Goal: Information Seeking & Learning: Learn about a topic

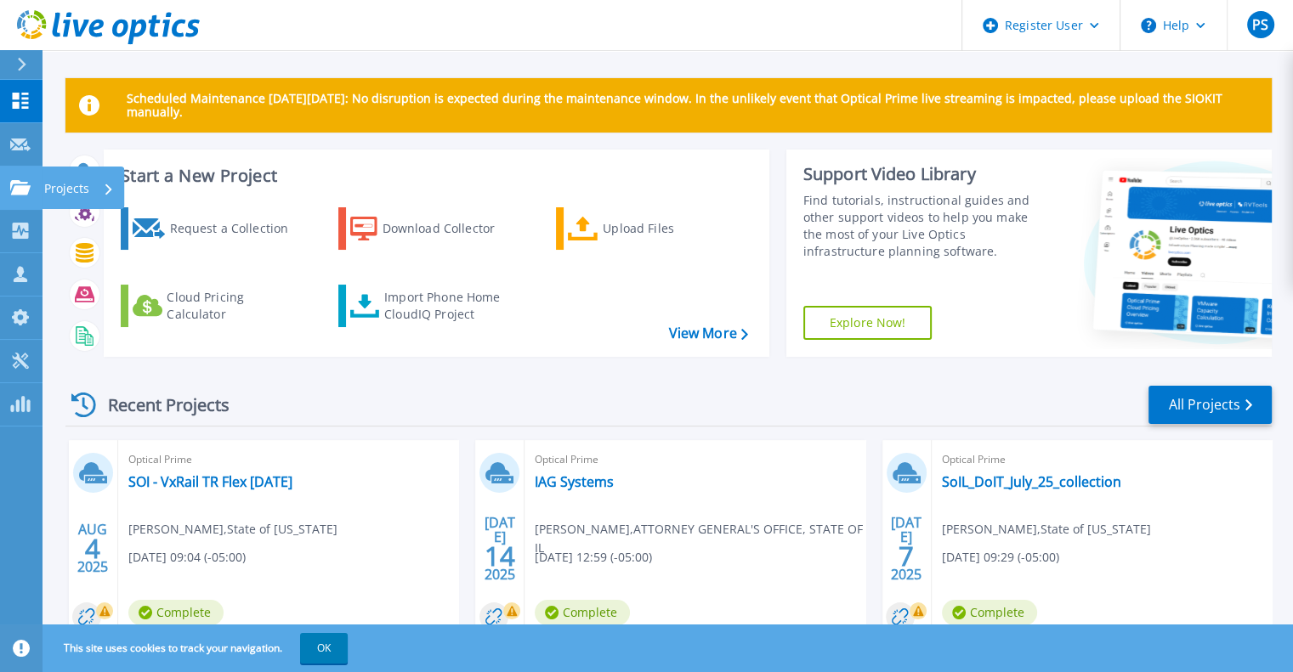
click at [33, 193] on link "Projects Projects" at bounding box center [21, 188] width 43 height 43
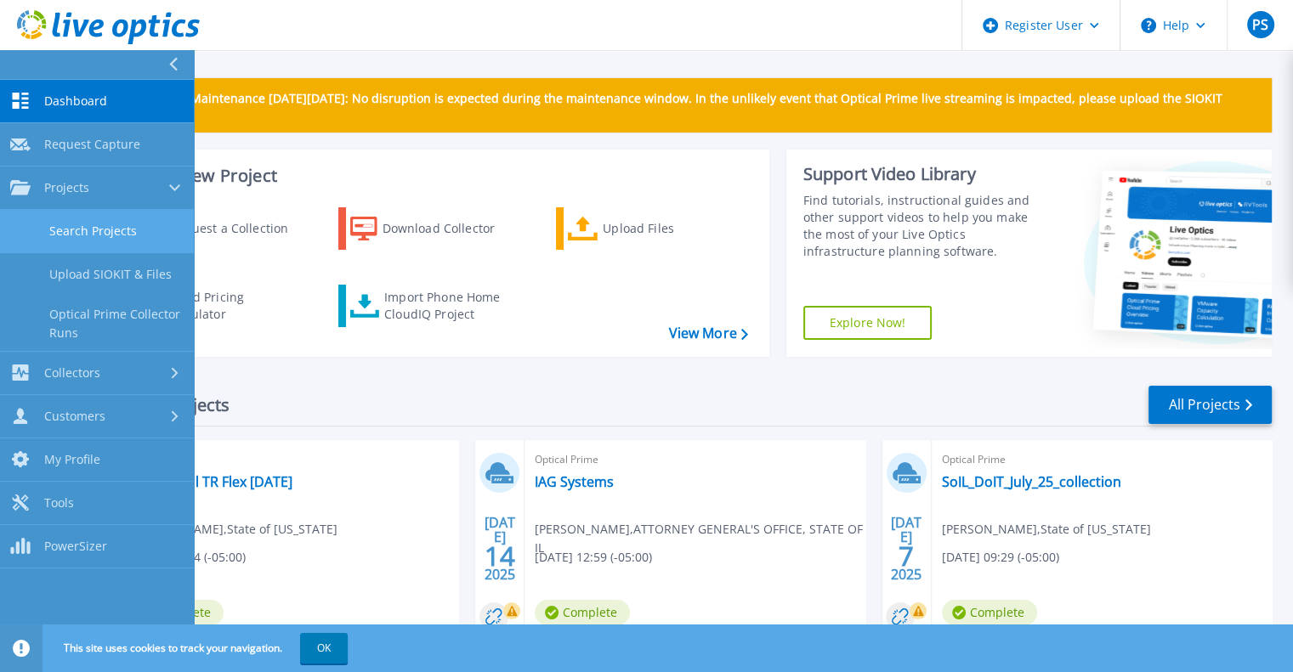
click at [94, 218] on link "Search Projects" at bounding box center [97, 231] width 194 height 43
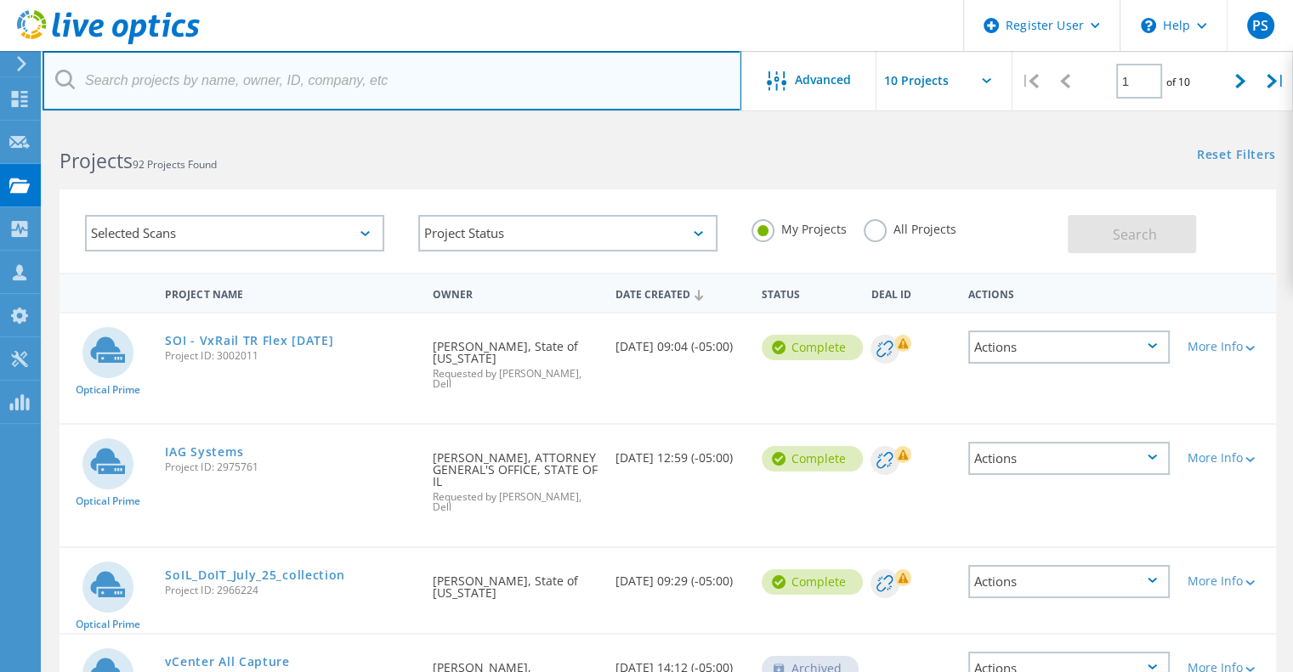
click at [138, 85] on input "text" at bounding box center [392, 81] width 699 height 60
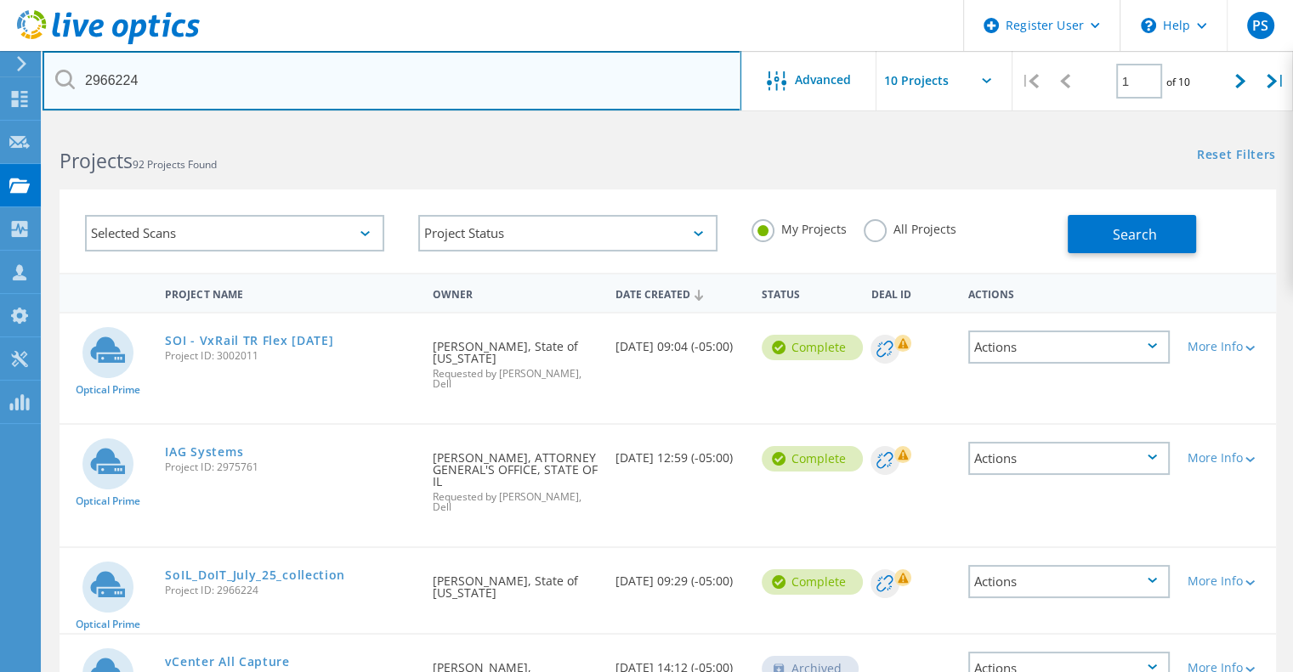
type input "2966224"
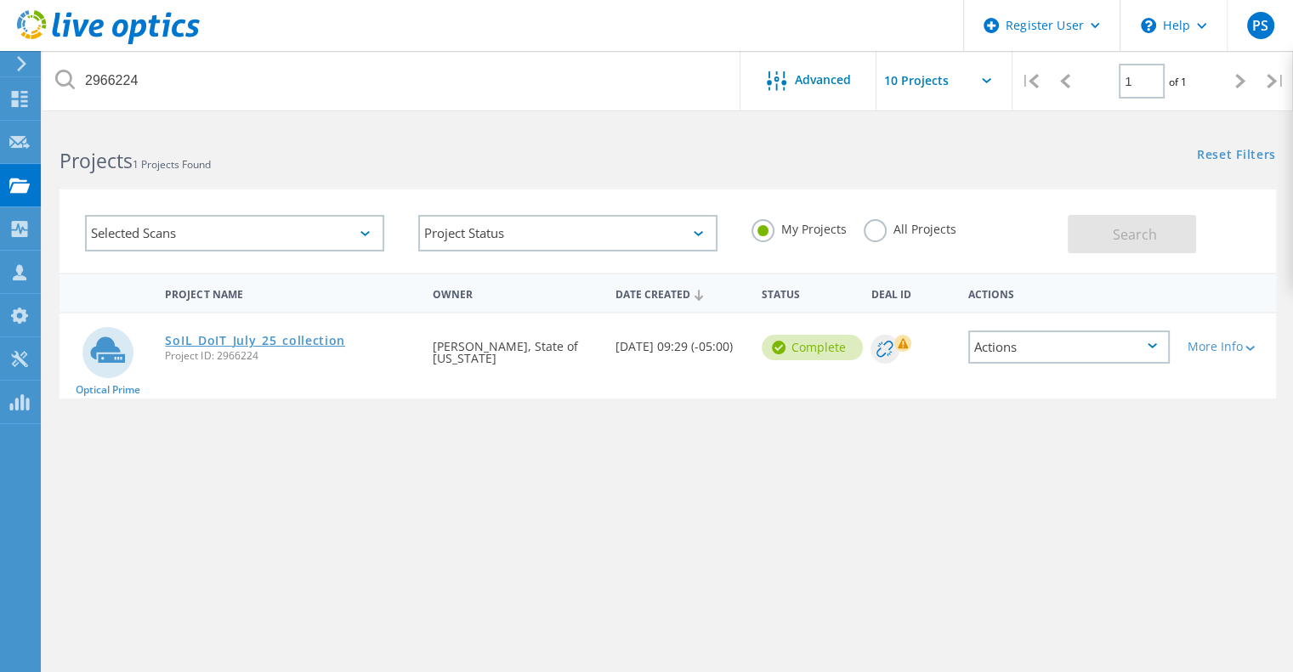
click at [287, 343] on link "SoIL_DoIT_July_25_collection" at bounding box center [255, 341] width 180 height 12
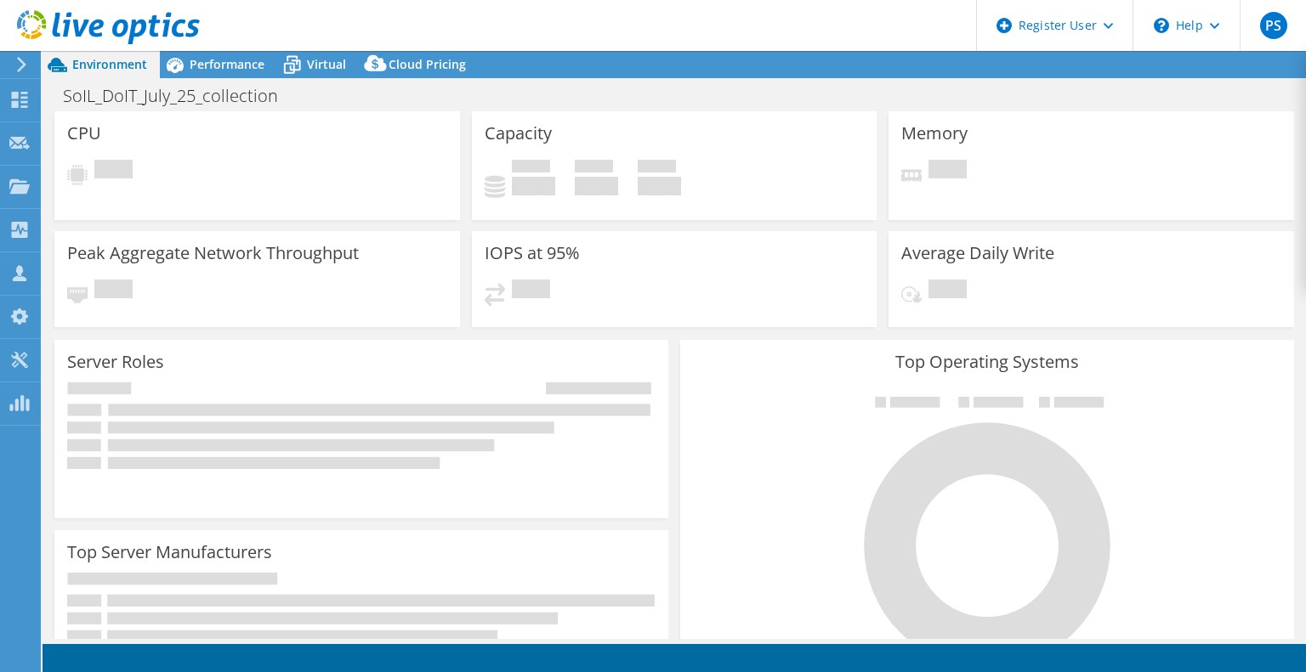
select select "USD"
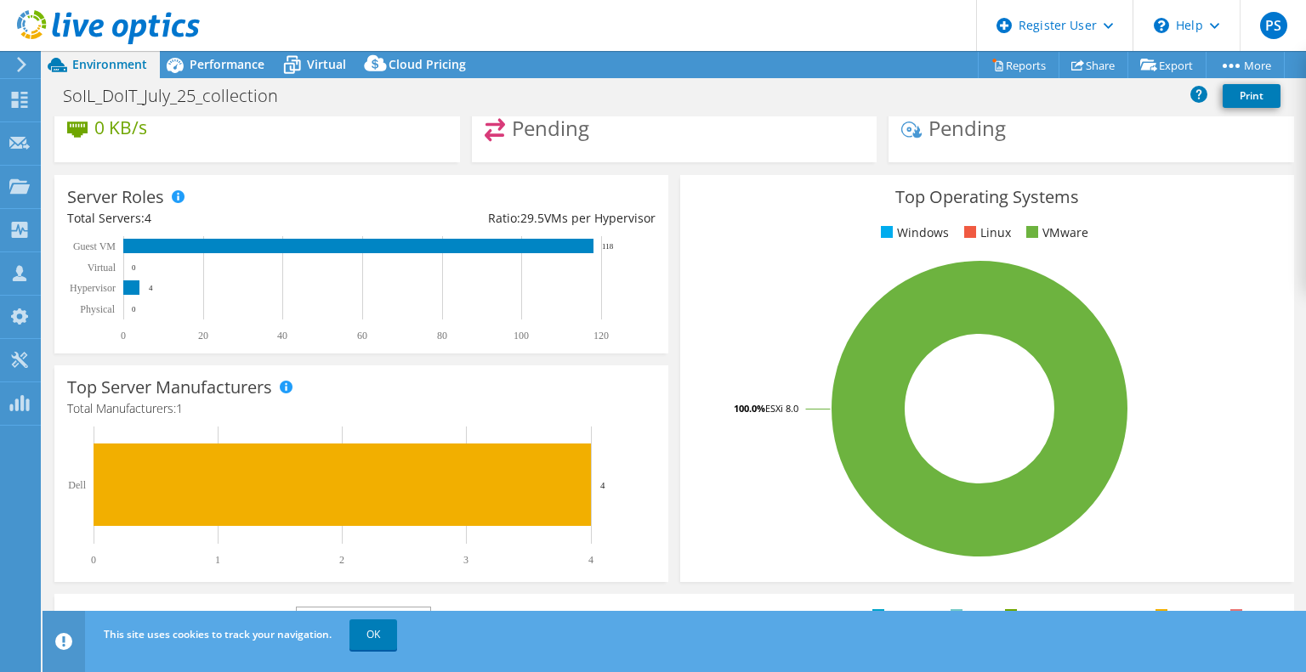
scroll to position [170, 0]
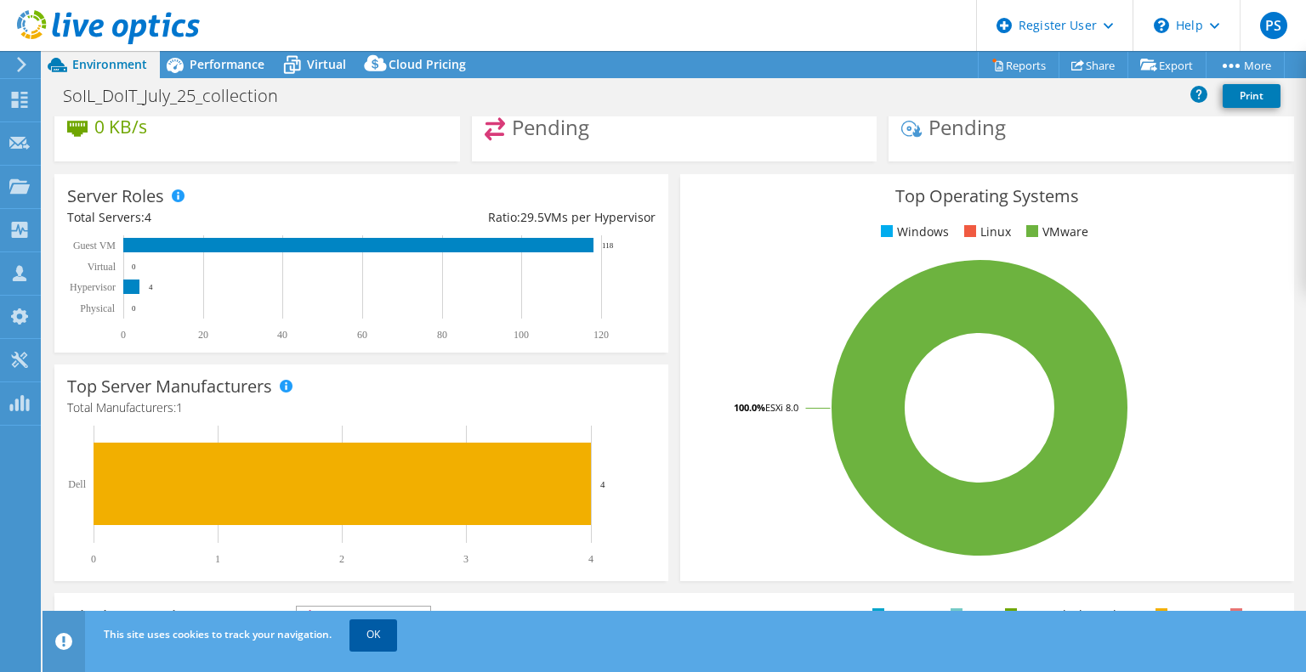
click at [371, 630] on link "OK" at bounding box center [373, 635] width 48 height 31
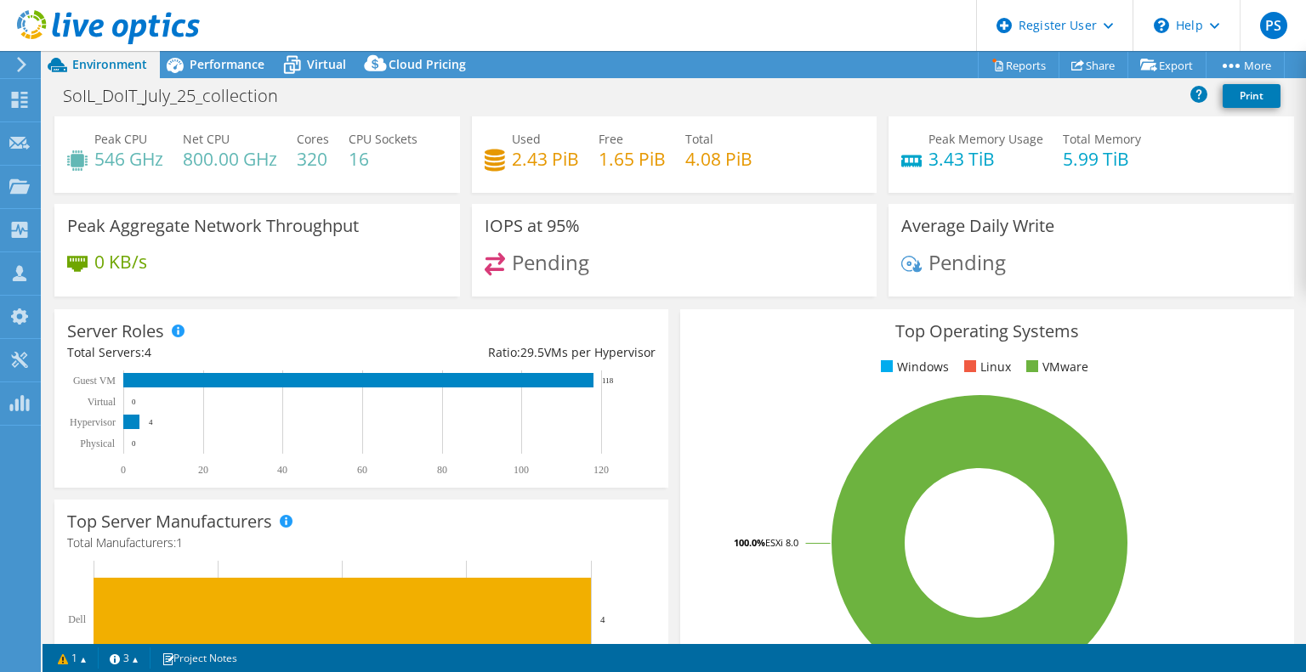
scroll to position [0, 0]
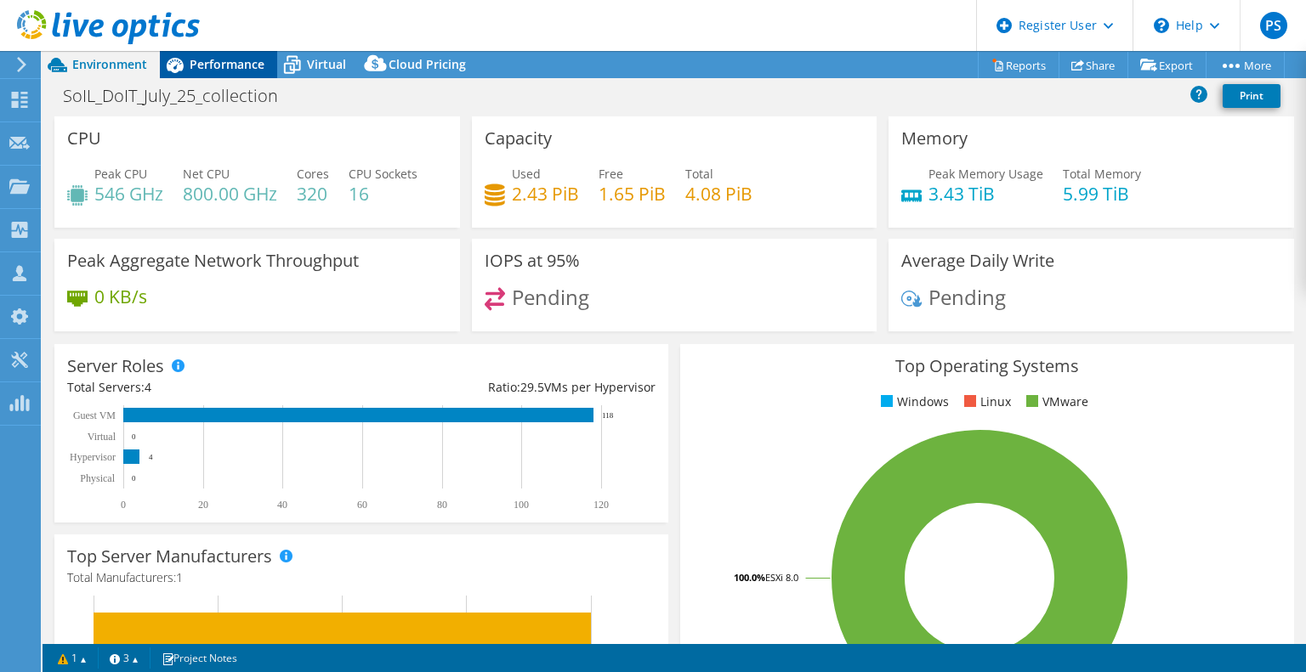
click at [231, 63] on span "Performance" at bounding box center [227, 64] width 75 height 16
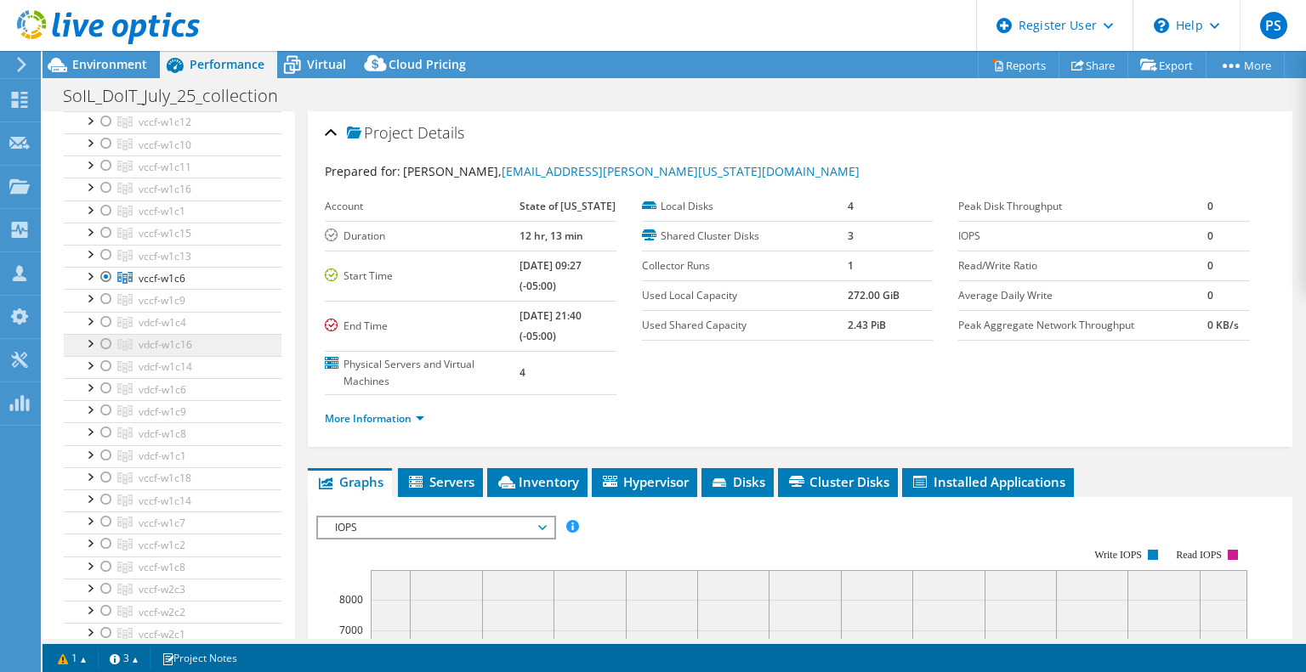
scroll to position [595, 0]
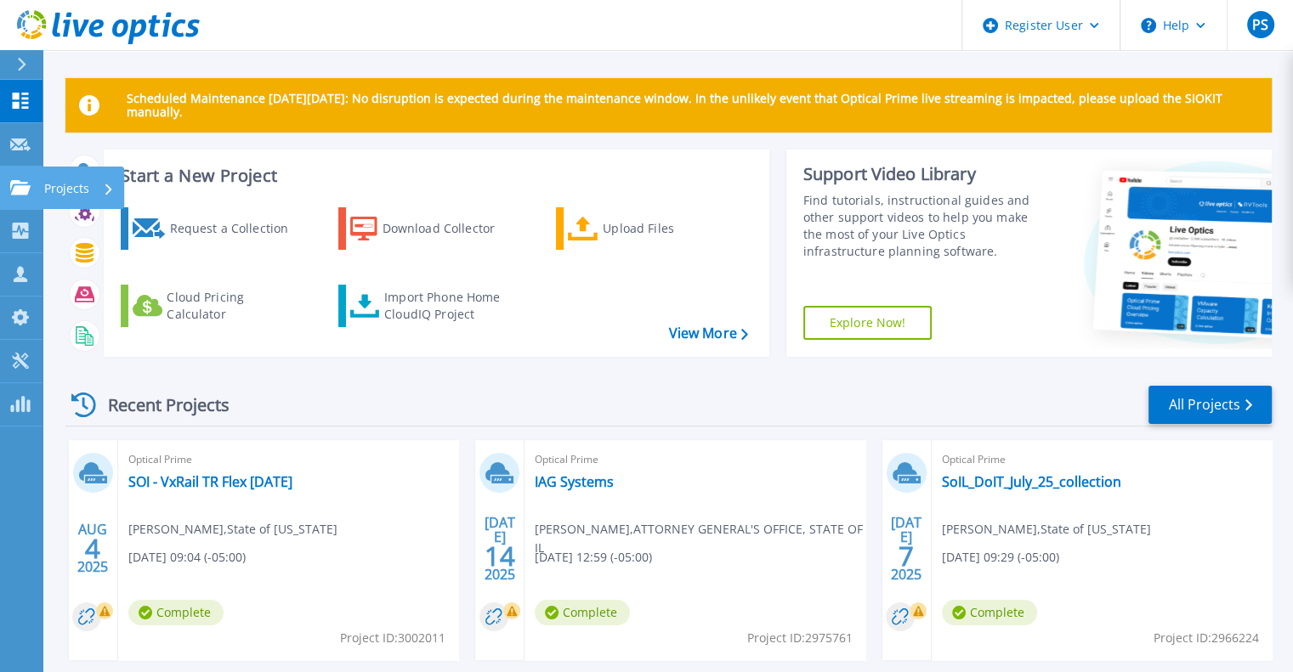
click at [24, 190] on icon at bounding box center [20, 187] width 20 height 14
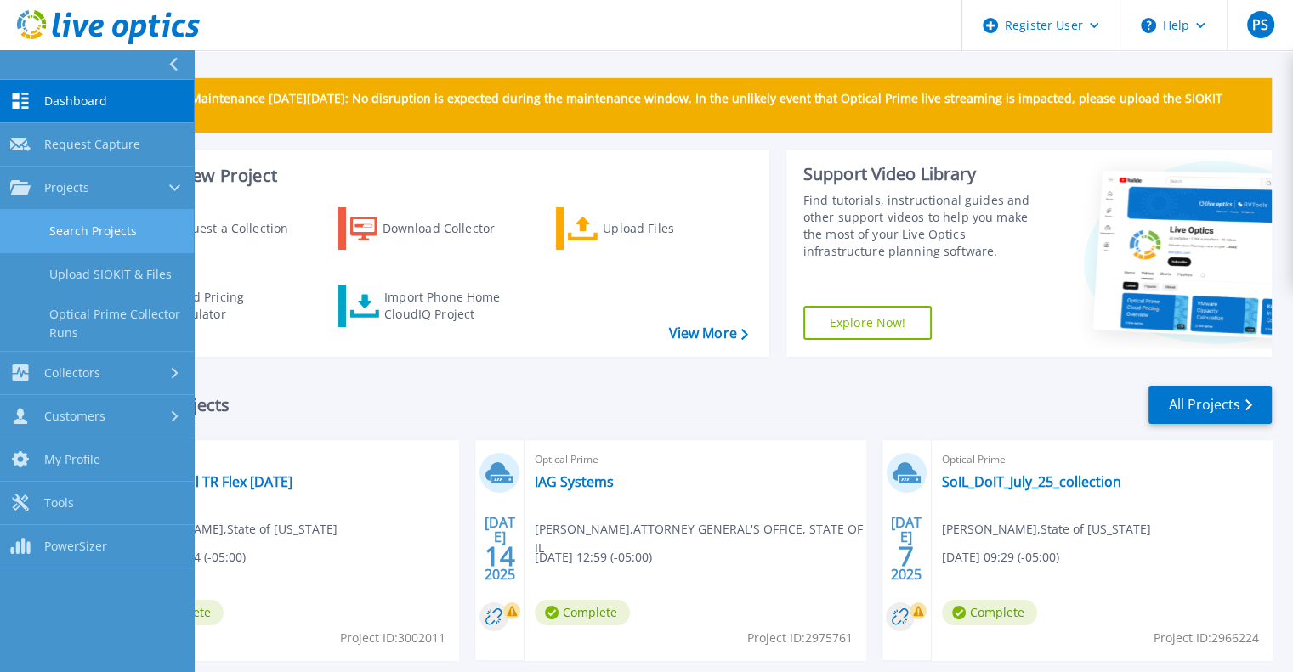
click at [78, 230] on link "Search Projects" at bounding box center [97, 231] width 194 height 43
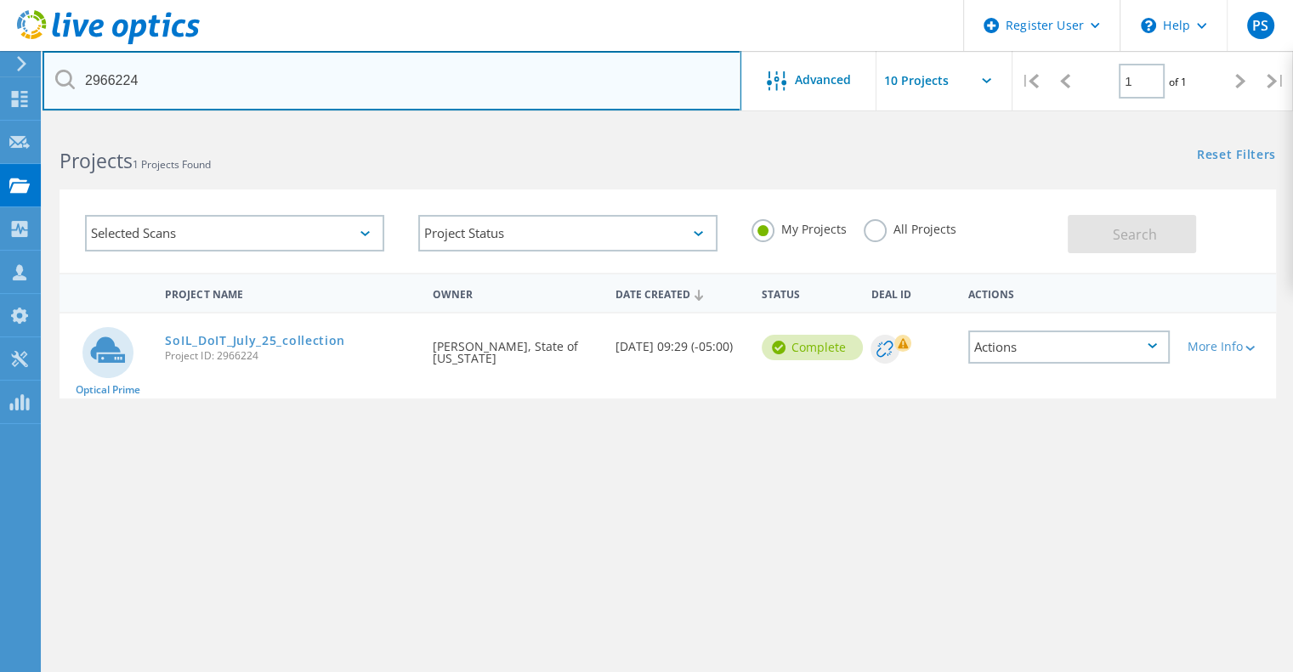
click at [177, 74] on input "2966224" at bounding box center [392, 81] width 699 height 60
type input "2"
type input "2975761"
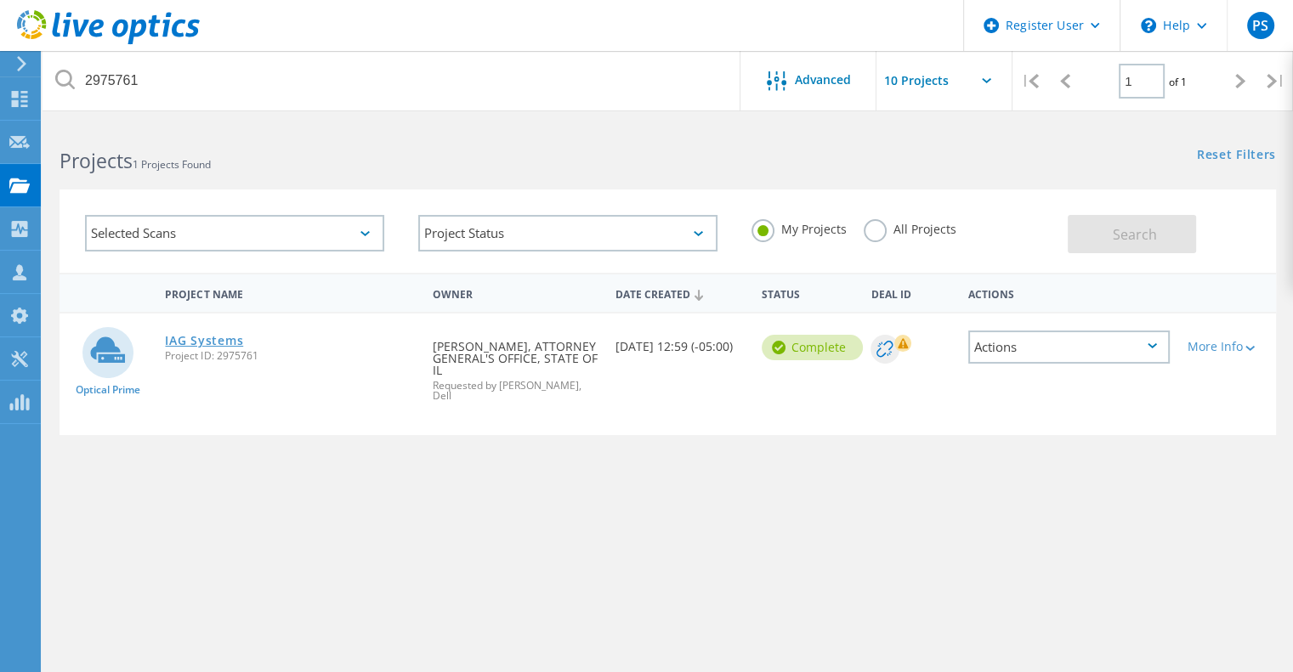
click at [218, 346] on link "IAG Systems" at bounding box center [204, 341] width 78 height 12
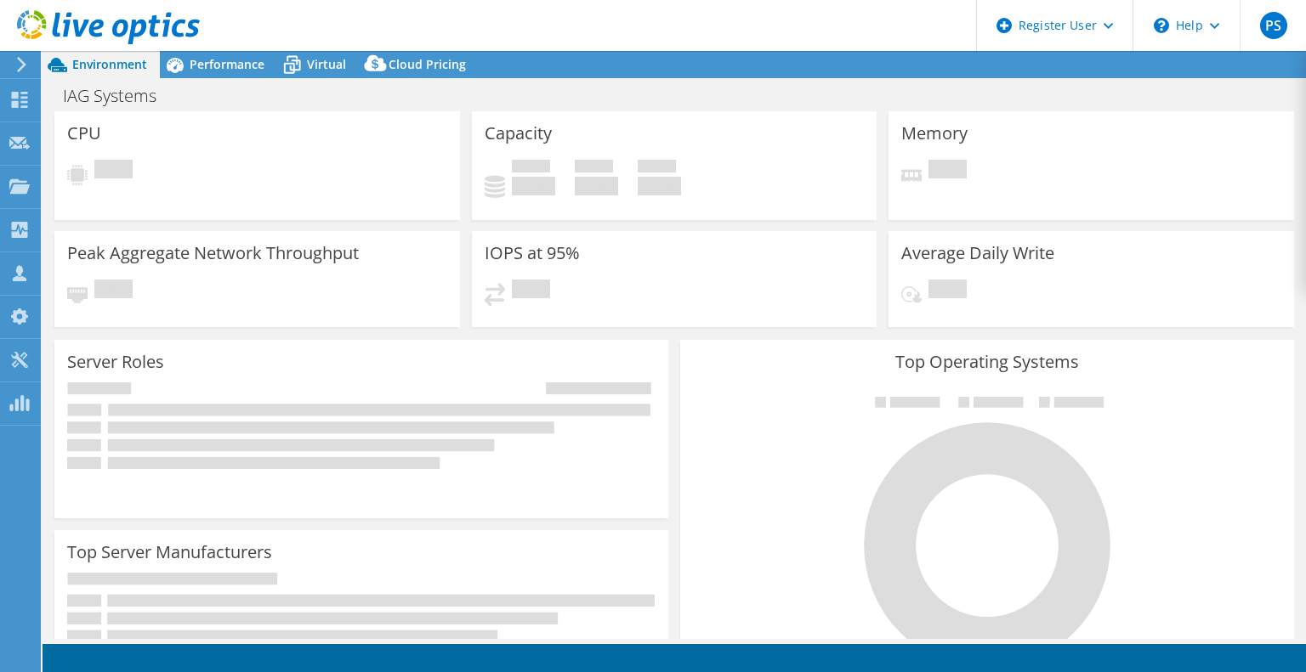
select select "USD"
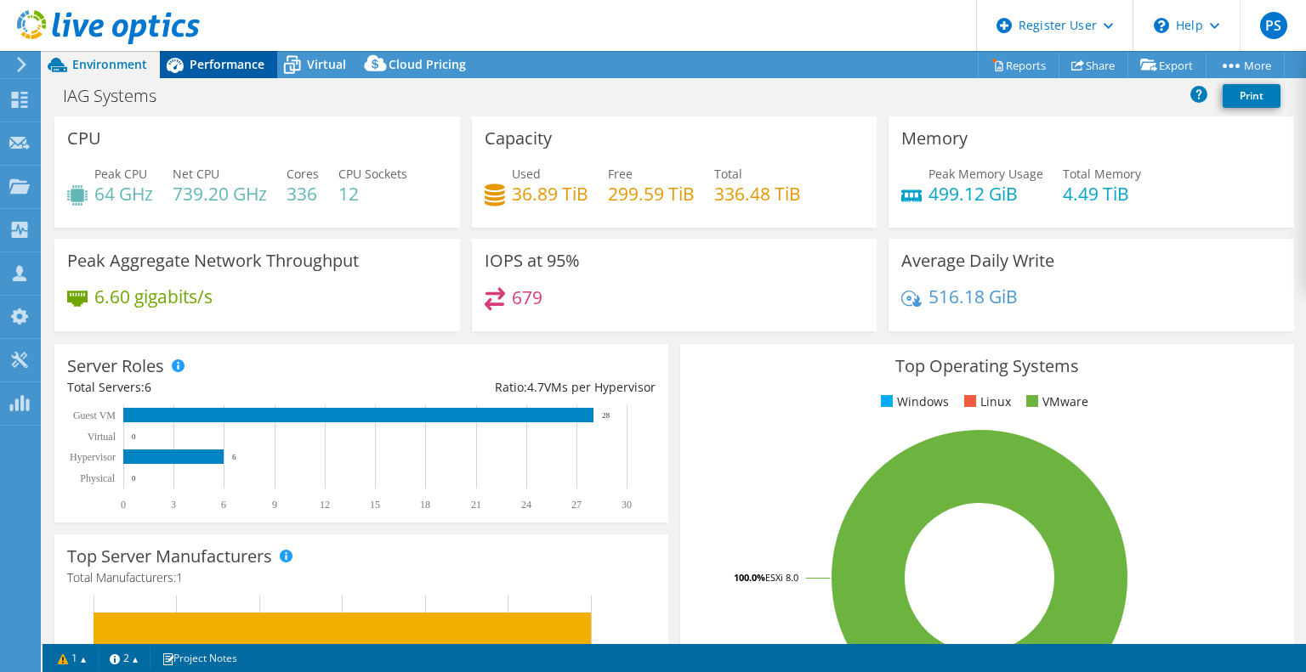
click at [246, 69] on span "Performance" at bounding box center [227, 64] width 75 height 16
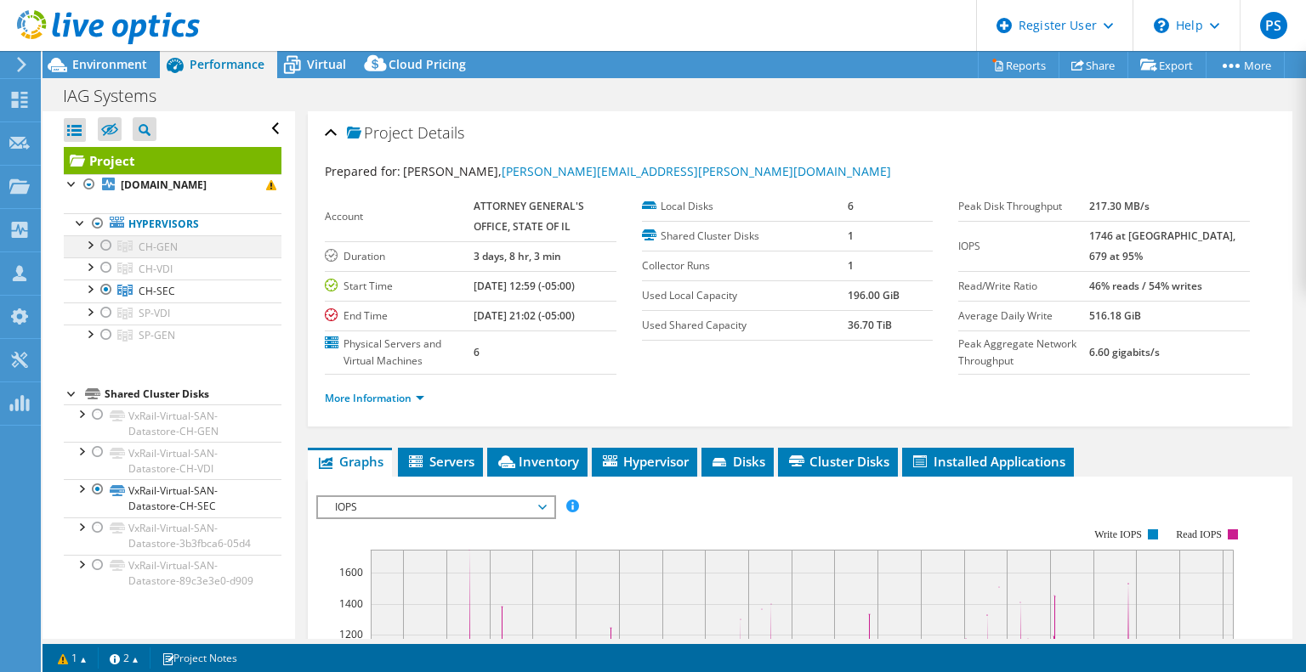
click at [105, 256] on div at bounding box center [106, 245] width 17 height 20
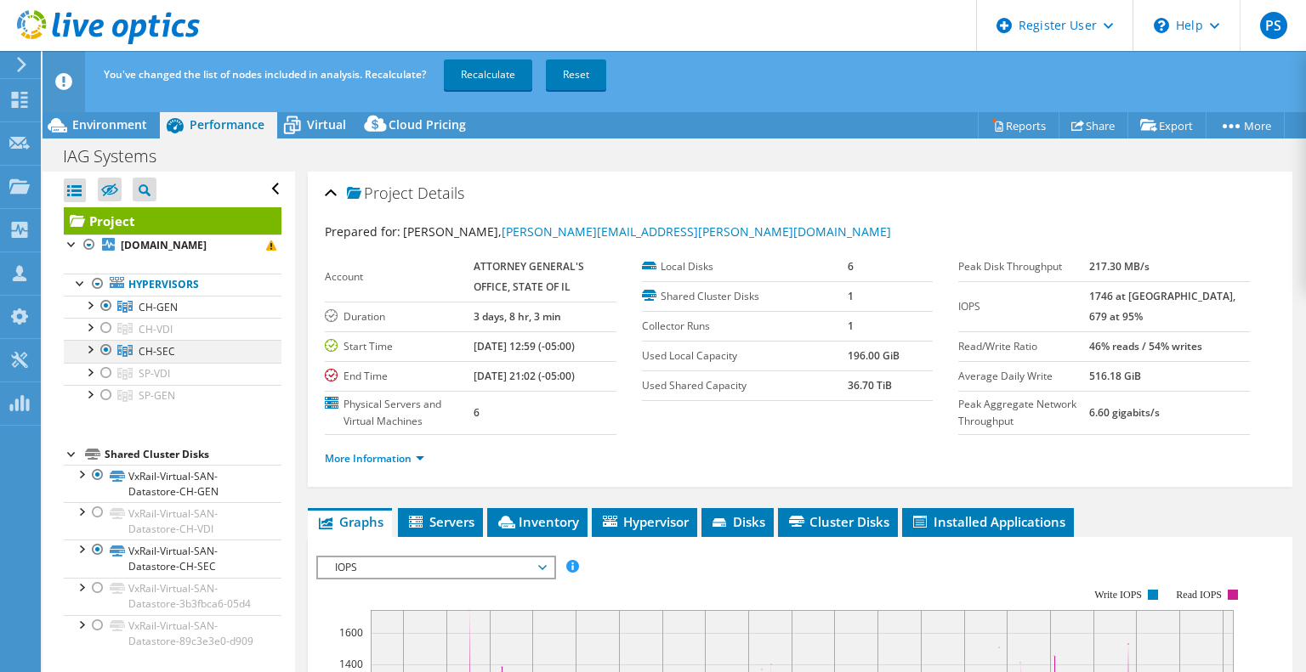
click at [102, 360] on div at bounding box center [106, 350] width 17 height 20
click at [492, 72] on link "Recalculate" at bounding box center [488, 75] width 88 height 31
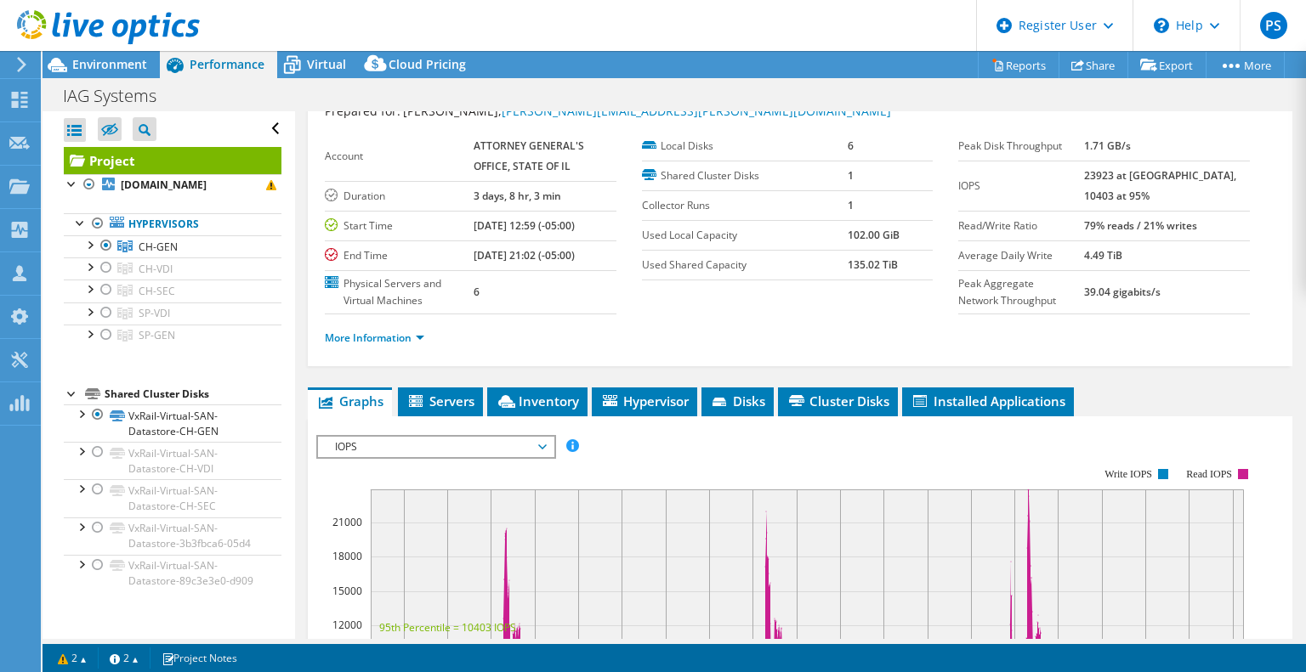
scroll to position [170, 0]
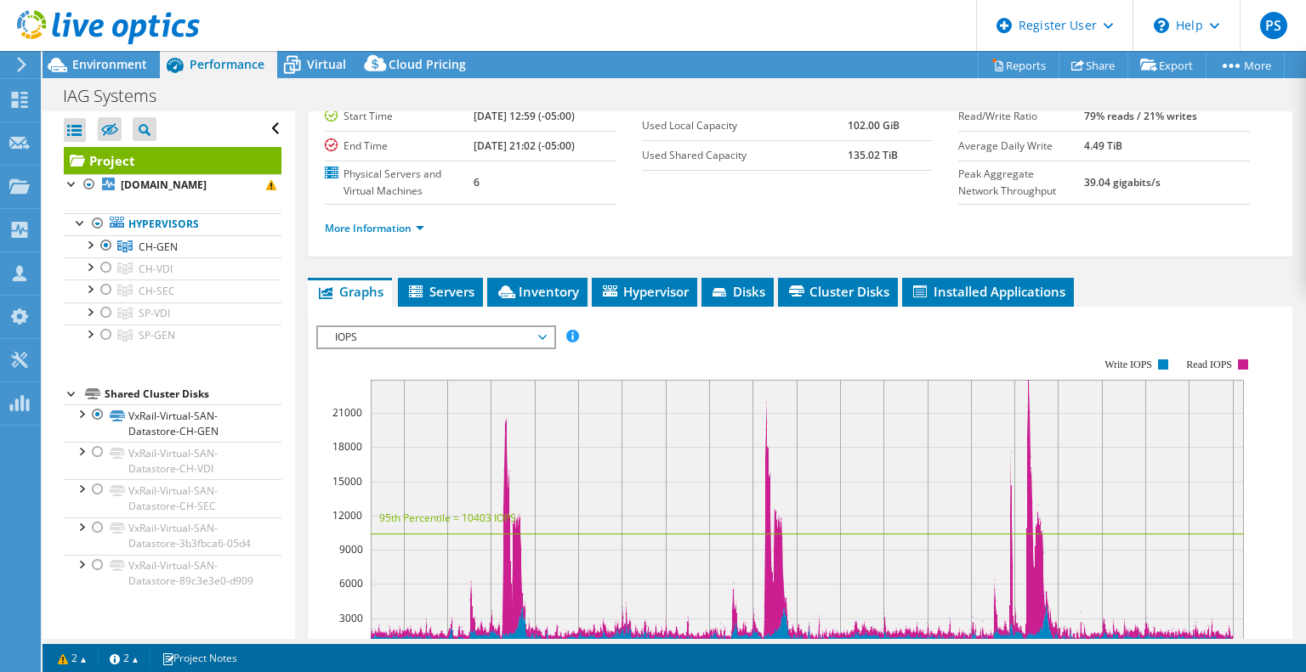
click at [534, 330] on span "IOPS" at bounding box center [435, 337] width 218 height 20
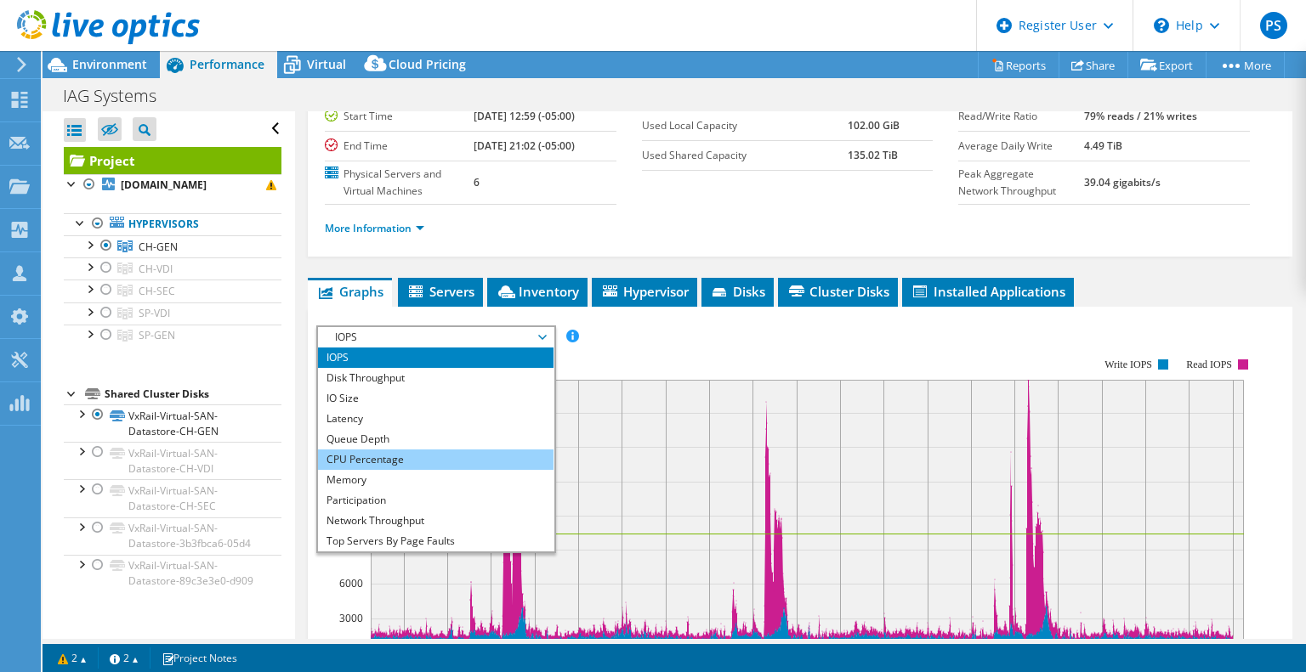
click at [491, 453] on li "CPU Percentage" at bounding box center [435, 460] width 235 height 20
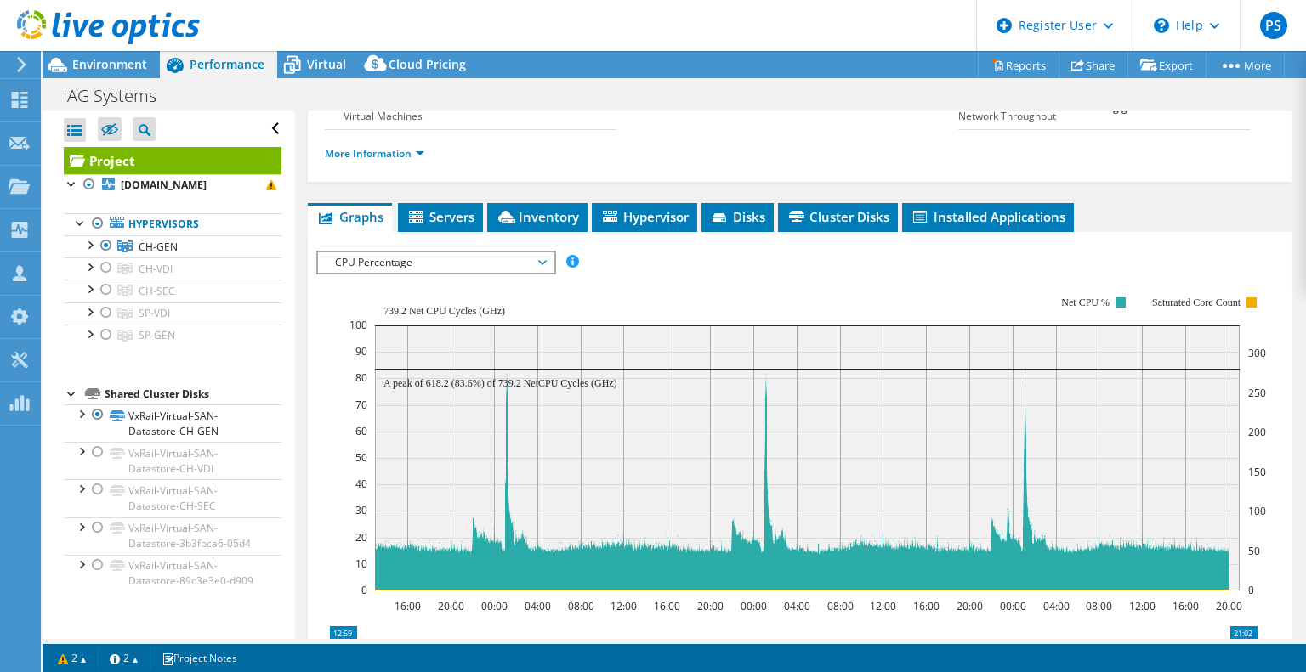
scroll to position [255, 0]
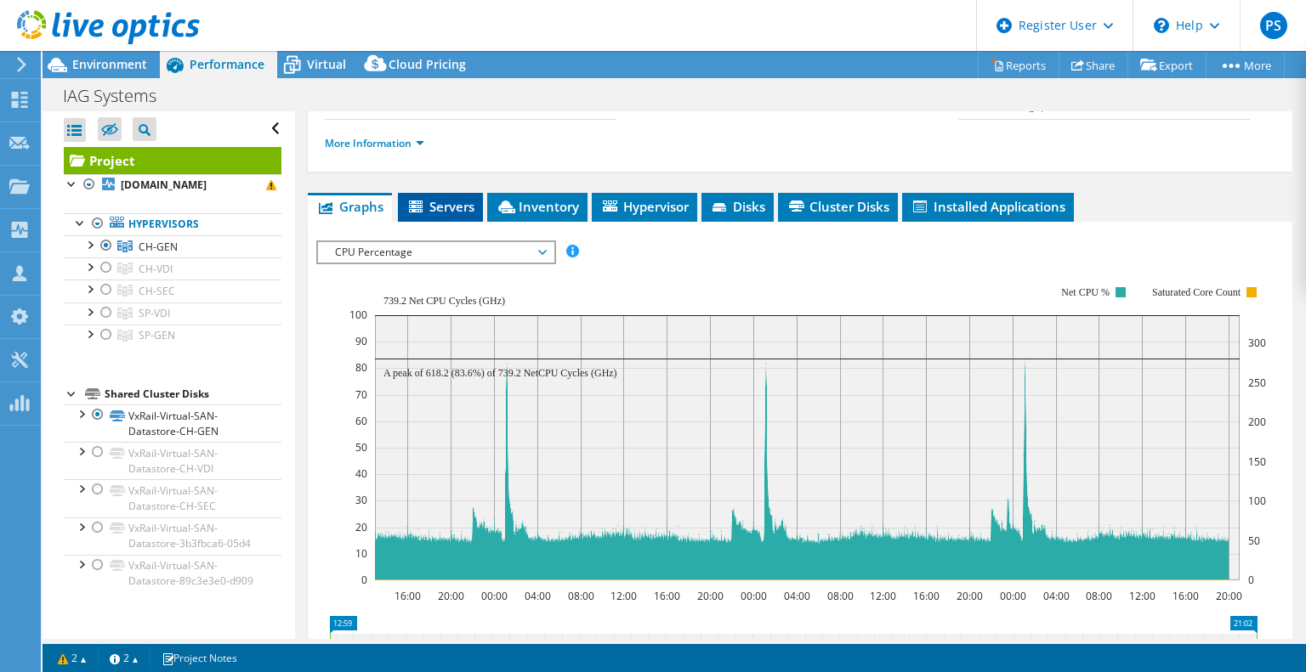
click at [461, 209] on span "Servers" at bounding box center [440, 206] width 68 height 17
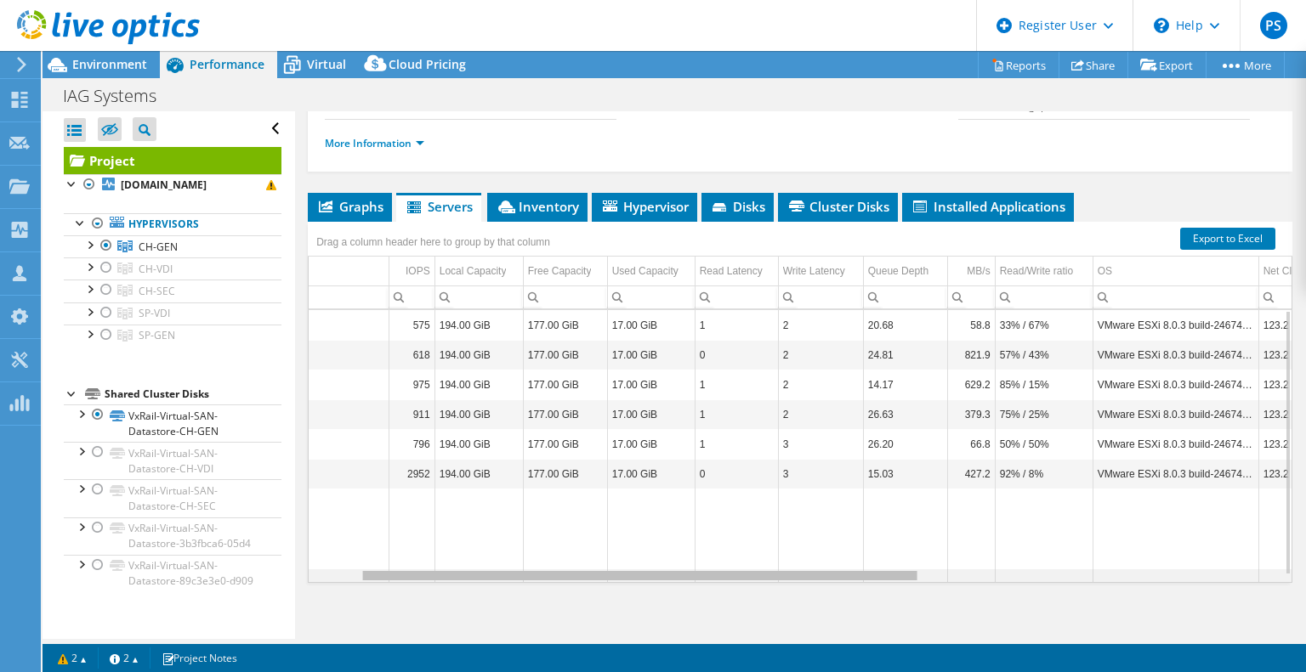
scroll to position [0, 0]
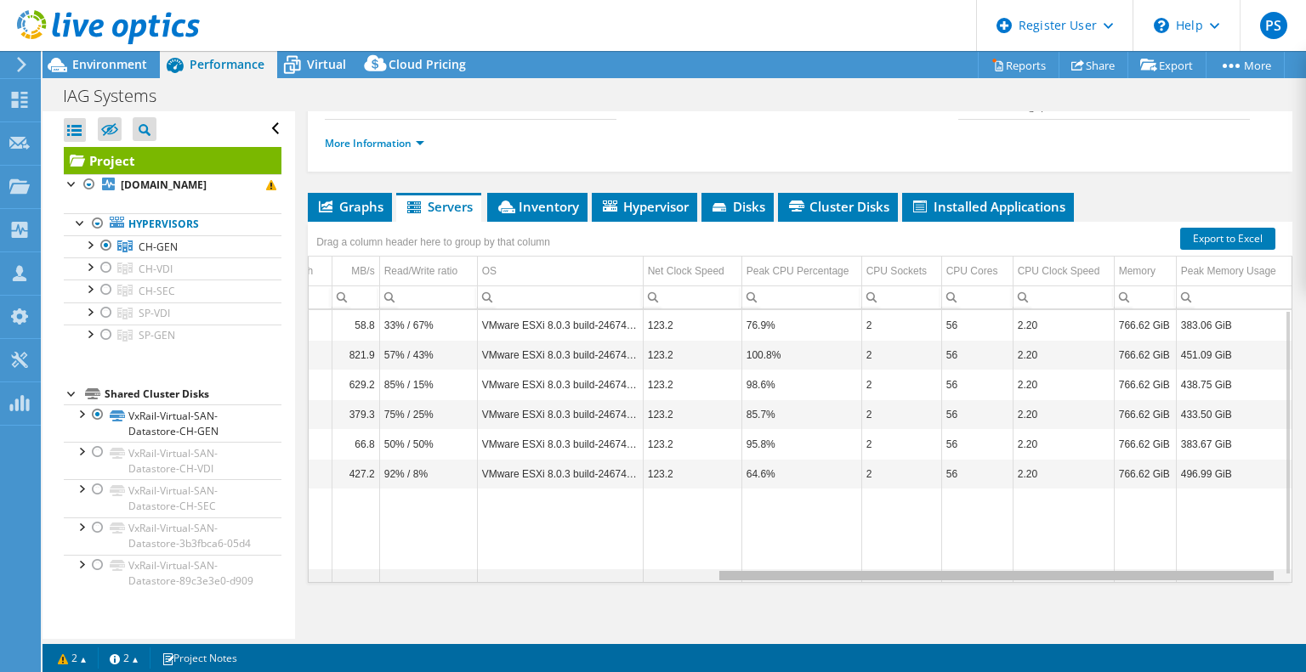
drag, startPoint x: 706, startPoint y: 576, endPoint x: 1129, endPoint y: 586, distance: 423.5
click at [1129, 586] on body "PS Dell User Patrick Schill Patrick.Schill@Dell.com Dell My Profile Log Out \n …" at bounding box center [653, 336] width 1306 height 672
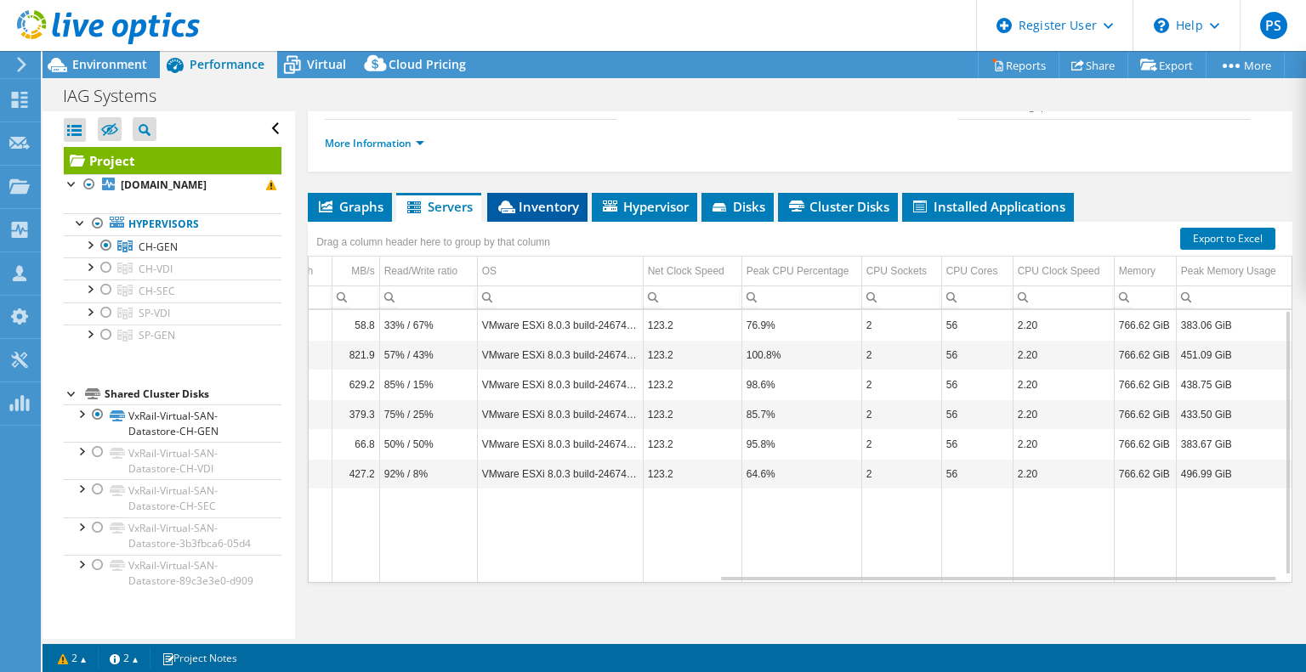
click at [559, 200] on span "Inventory" at bounding box center [537, 206] width 83 height 17
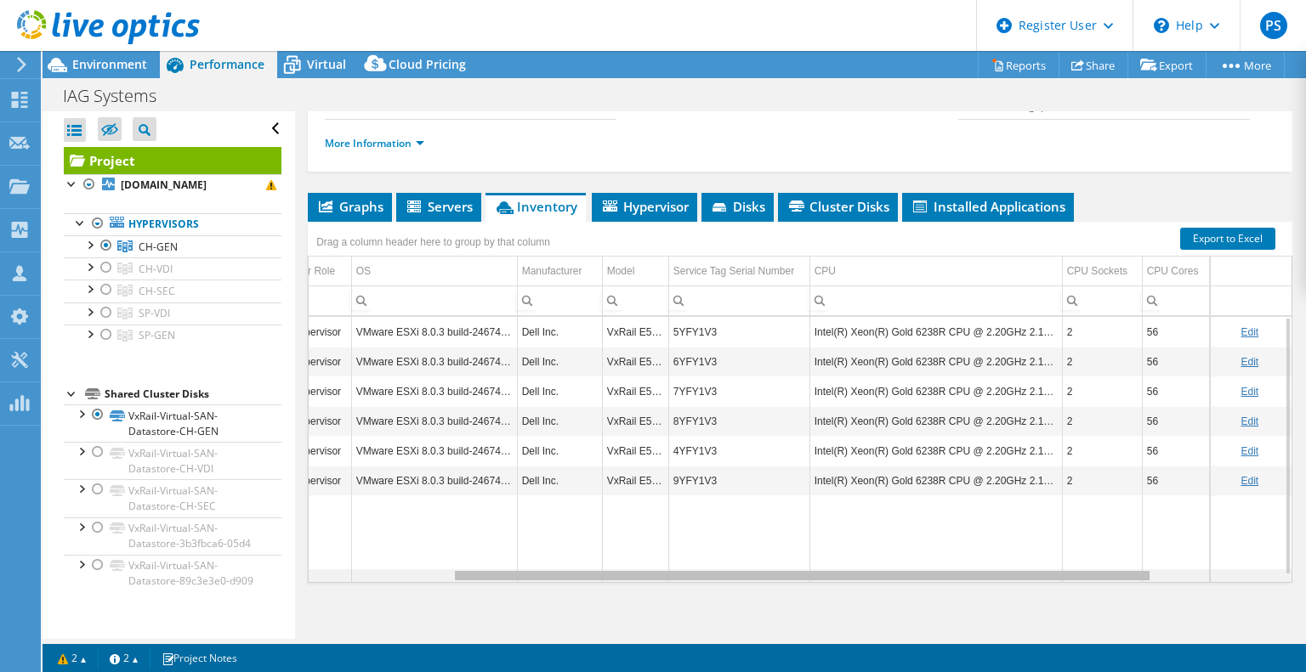
drag, startPoint x: 859, startPoint y: 574, endPoint x: 1017, endPoint y: 574, distance: 157.3
click at [1017, 574] on body "PS Dell User Patrick Schill Patrick.Schill@Dell.com Dell My Profile Log Out \n …" at bounding box center [653, 336] width 1306 height 672
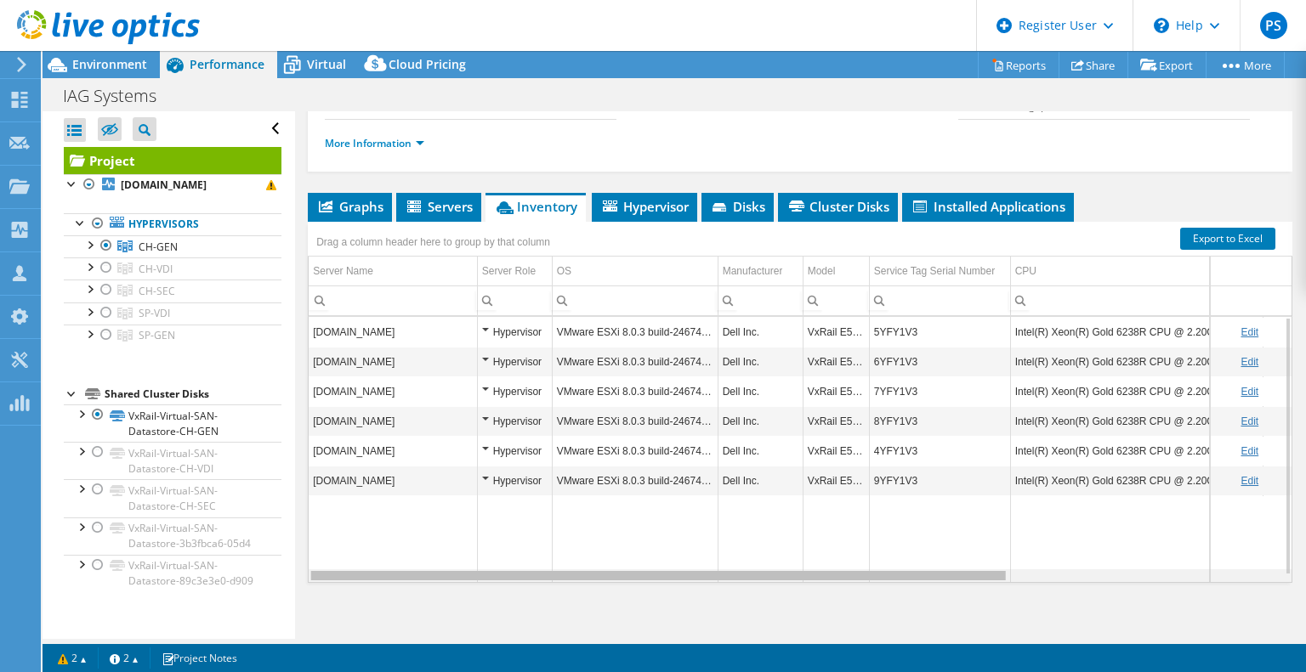
scroll to position [0, 1]
drag, startPoint x: 978, startPoint y: 572, endPoint x: 811, endPoint y: 578, distance: 167.6
click at [811, 578] on body "PS Dell User Patrick Schill Patrick.Schill@Dell.com Dell My Profile Log Out \n …" at bounding box center [653, 336] width 1306 height 672
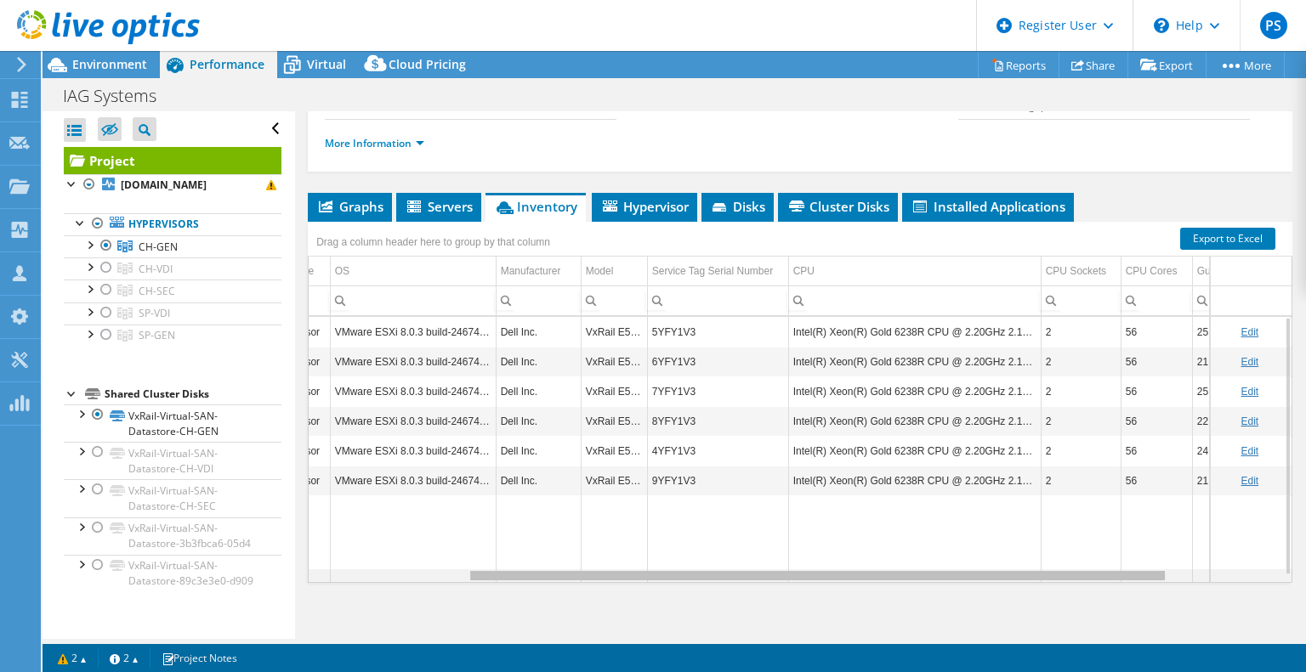
scroll to position [0, 213]
drag, startPoint x: 973, startPoint y: 576, endPoint x: 1137, endPoint y: 577, distance: 164.9
click at [1137, 577] on body "PS Dell User Patrick Schill Patrick.Schill@Dell.com Dell My Profile Log Out \n …" at bounding box center [653, 336] width 1306 height 672
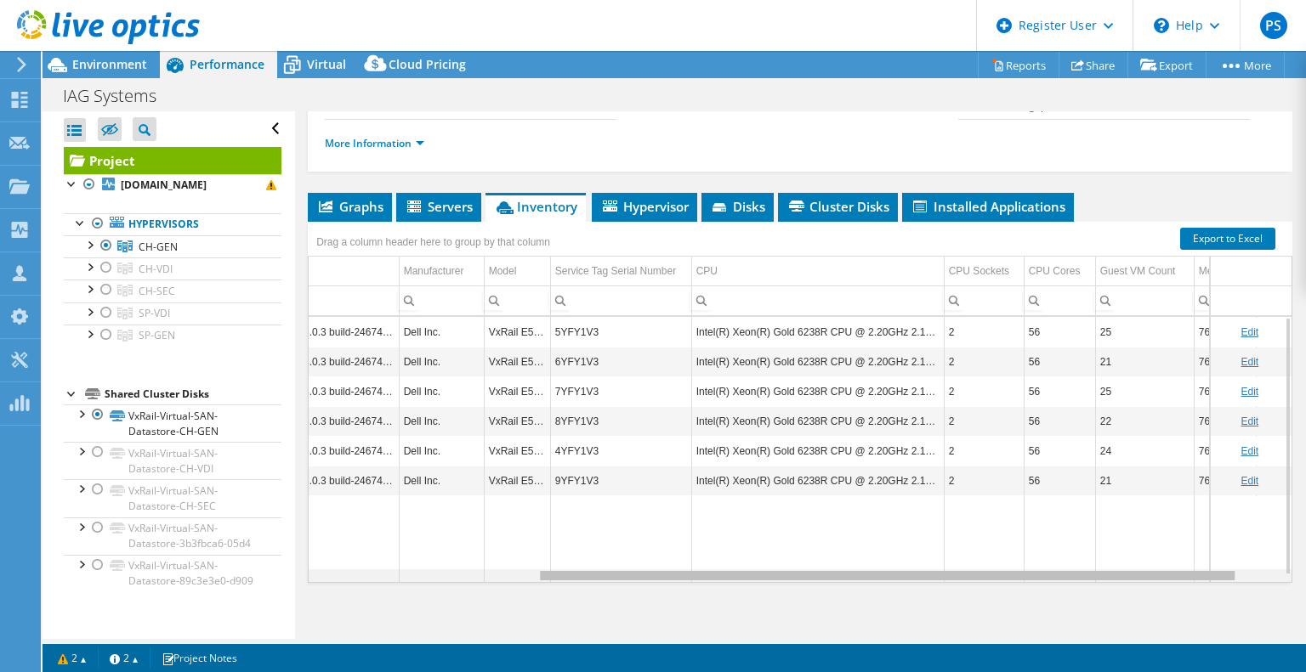
scroll to position [0, 348]
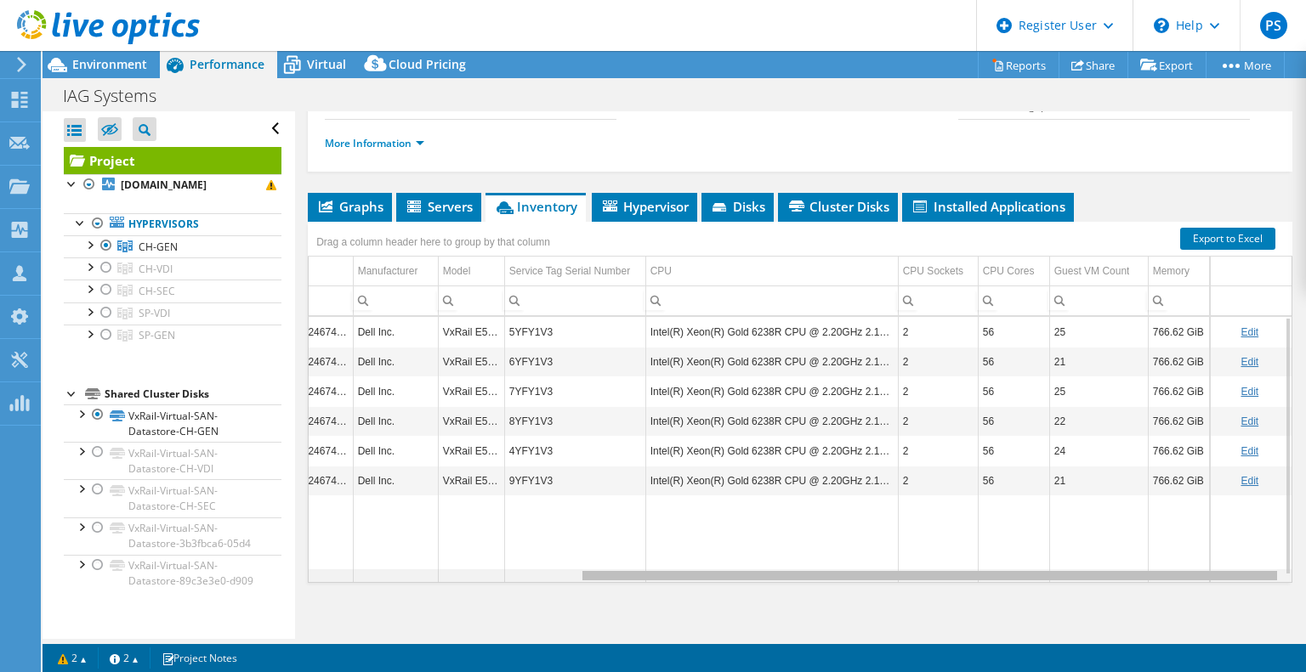
drag, startPoint x: 924, startPoint y: 577, endPoint x: 1098, endPoint y: 576, distance: 174.3
click at [1098, 576] on body "PS Dell User Patrick Schill Patrick.Schill@Dell.com Dell My Profile Log Out \n …" at bounding box center [653, 336] width 1306 height 672
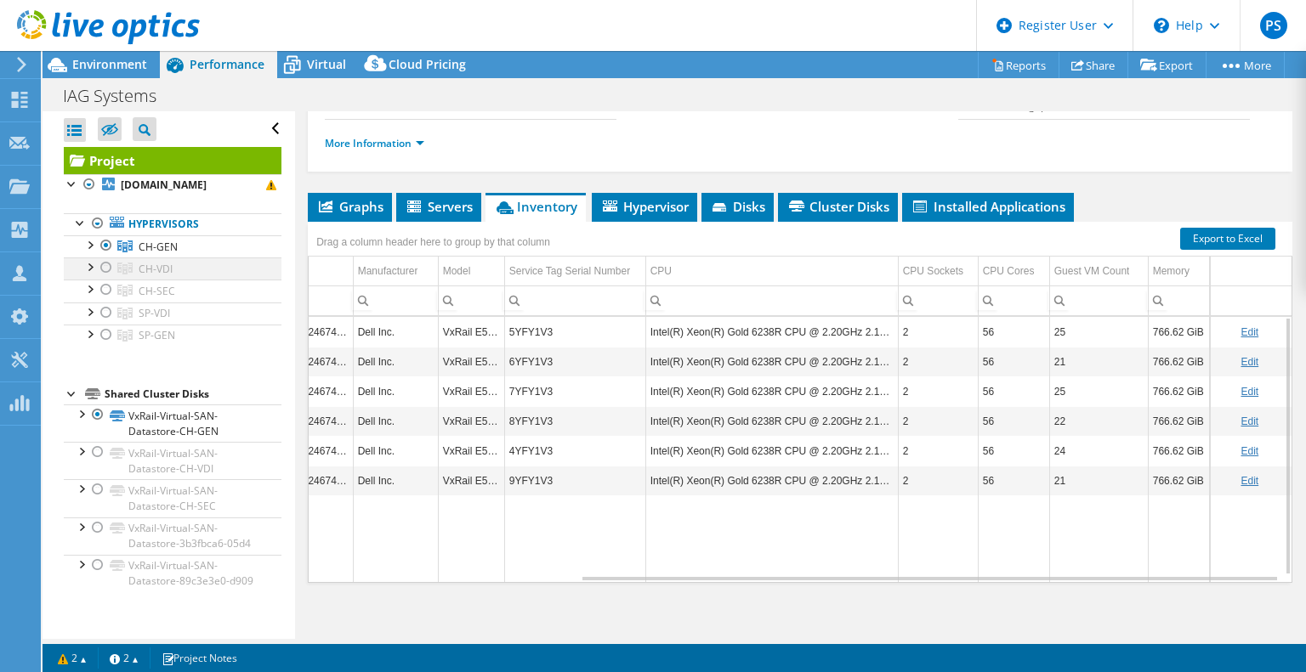
click at [108, 278] on div at bounding box center [106, 268] width 17 height 20
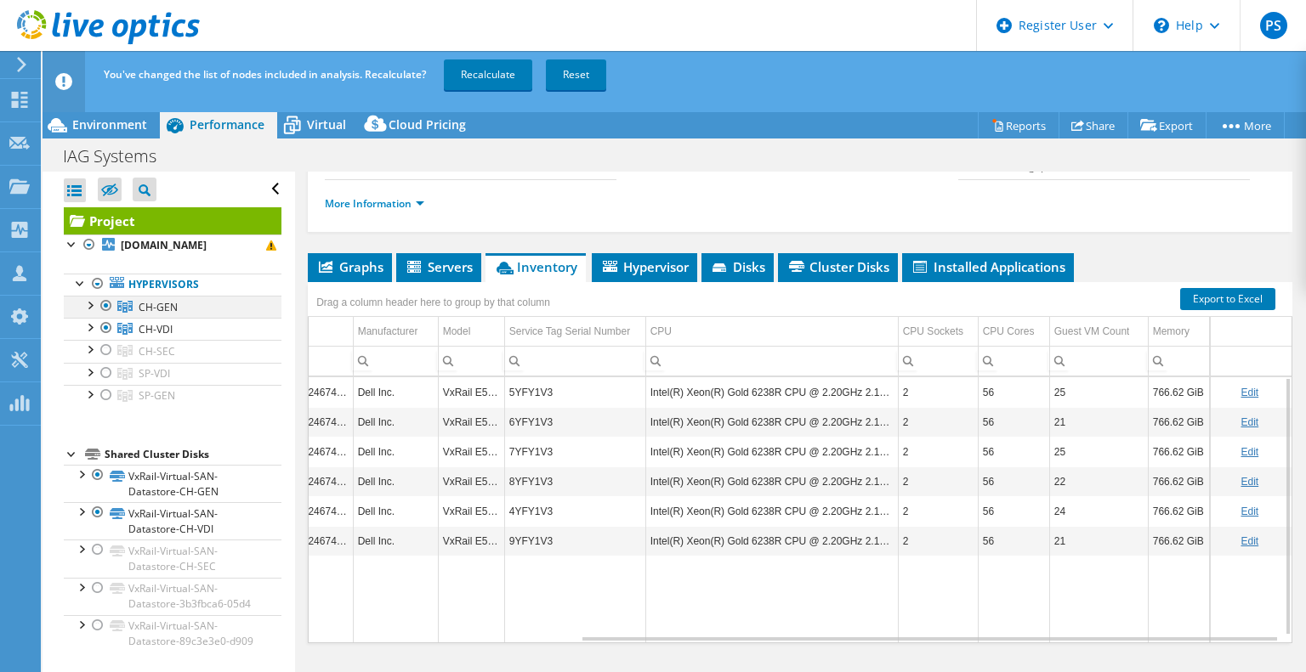
click at [107, 316] on div at bounding box center [106, 306] width 17 height 20
click at [483, 72] on link "Recalculate" at bounding box center [488, 75] width 88 height 31
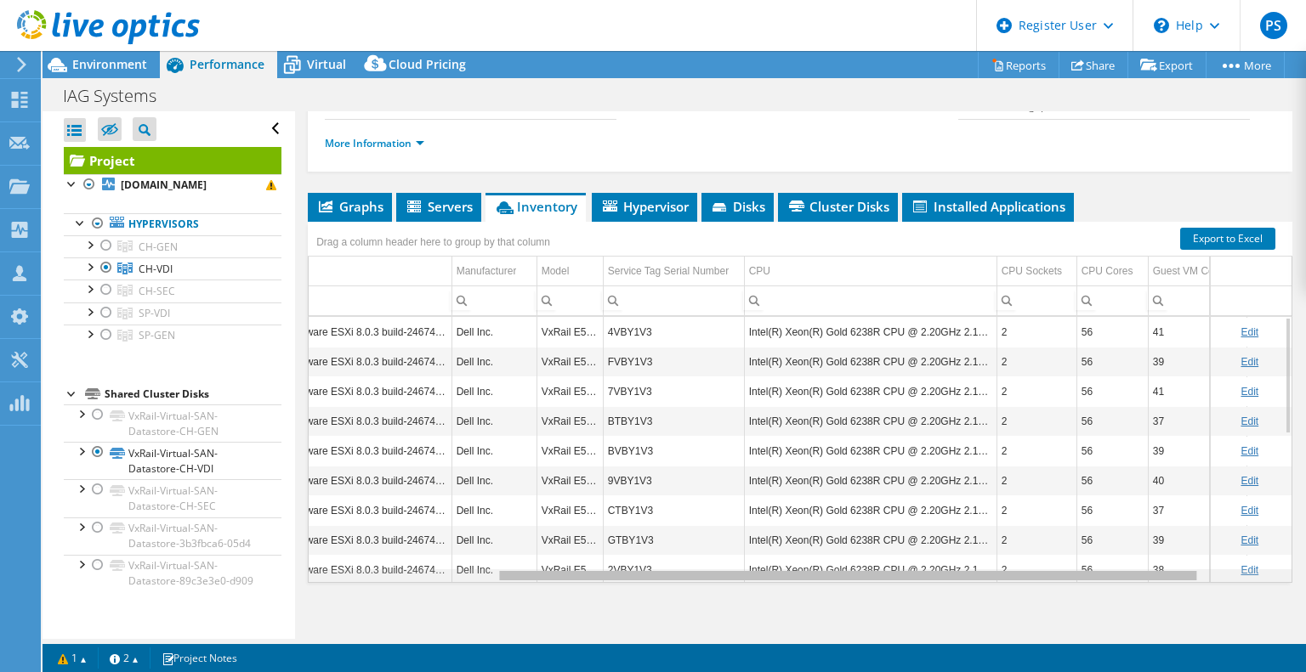
scroll to position [0, 263]
drag, startPoint x: 899, startPoint y: 577, endPoint x: 1097, endPoint y: 580, distance: 198.1
click at [1097, 580] on body "PS Dell User Patrick Schill Patrick.Schill@Dell.com Dell My Profile Log Out \n …" at bounding box center [653, 336] width 1306 height 672
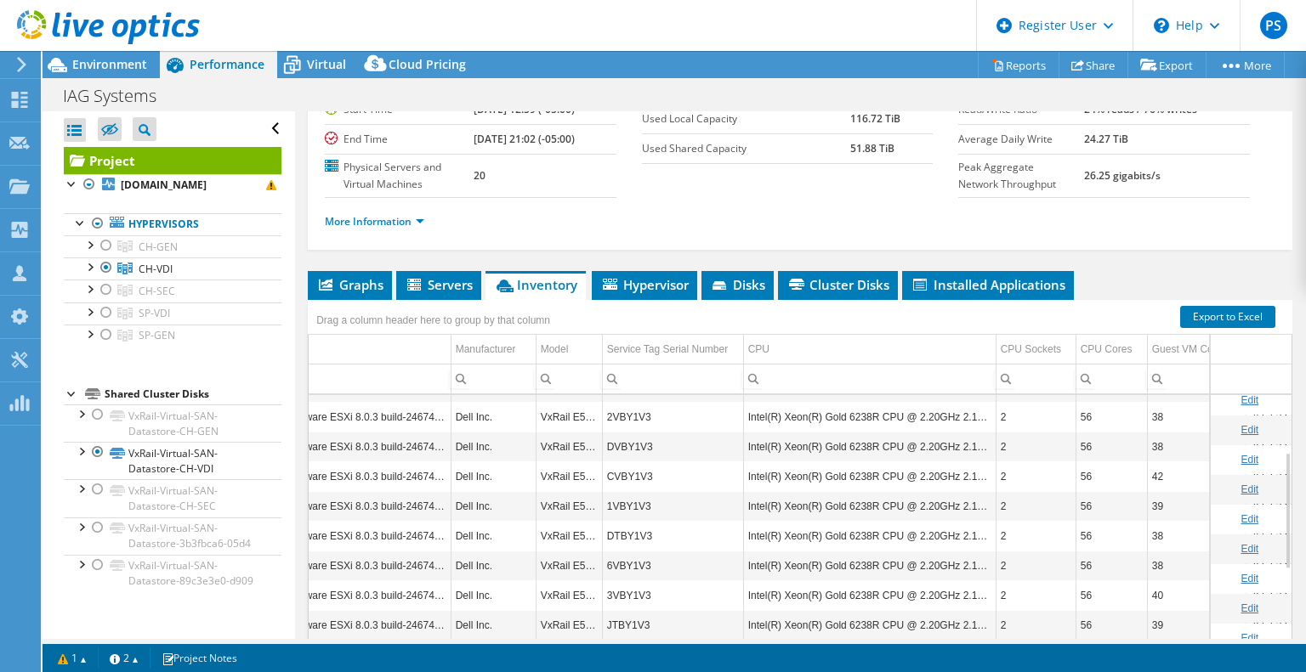
scroll to position [92, 0]
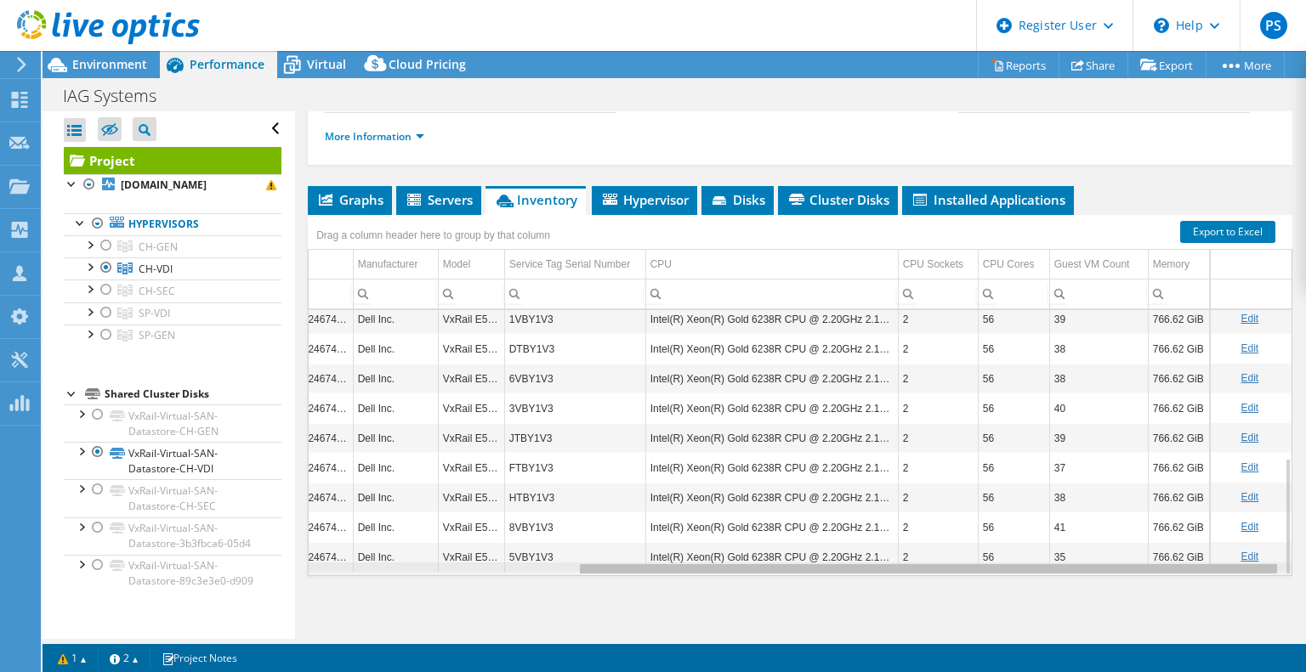
drag, startPoint x: 604, startPoint y: 569, endPoint x: 729, endPoint y: 581, distance: 126.5
click at [729, 581] on body "PS Dell User Patrick Schill Patrick.Schill@Dell.com Dell My Profile Log Out \n …" at bounding box center [653, 336] width 1306 height 672
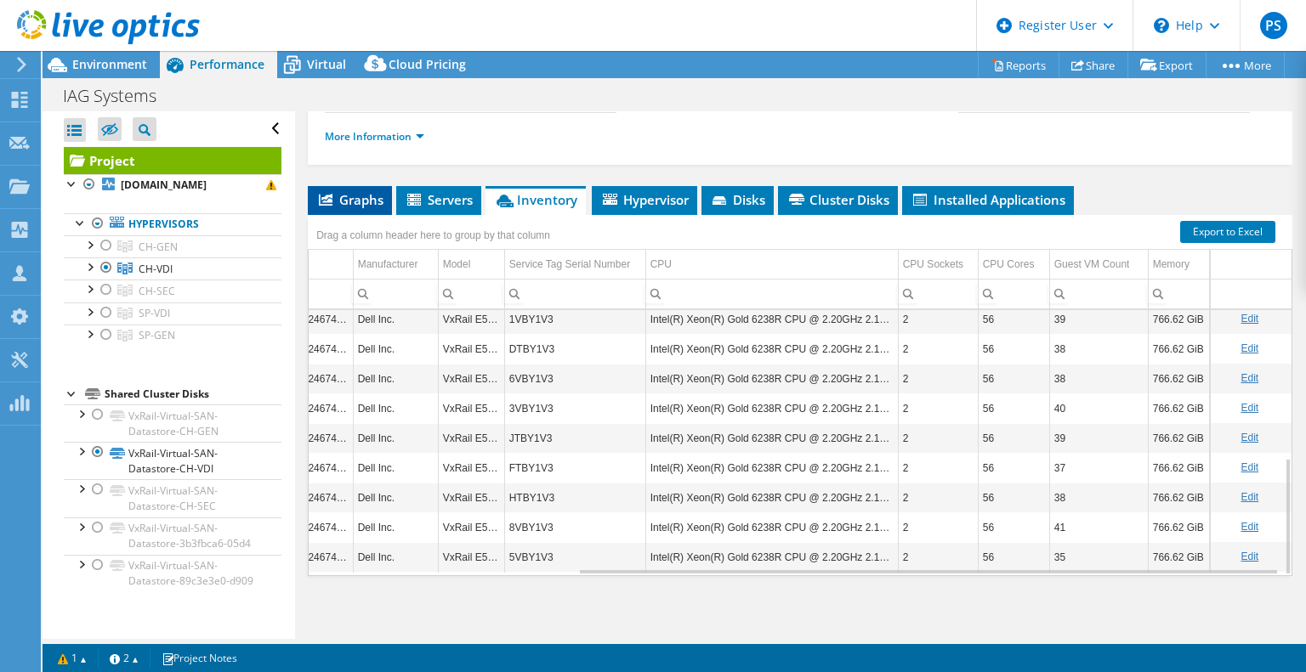
click at [344, 192] on span "Graphs" at bounding box center [349, 199] width 67 height 17
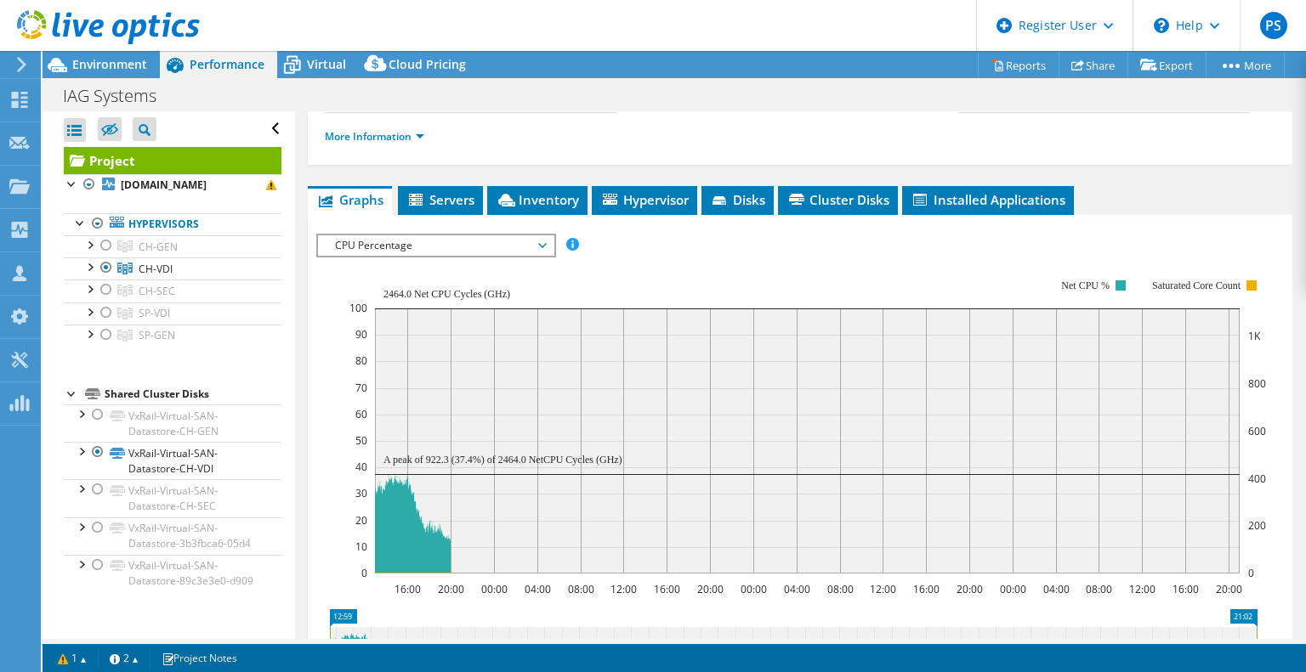
click at [394, 236] on span "CPU Percentage" at bounding box center [435, 245] width 218 height 20
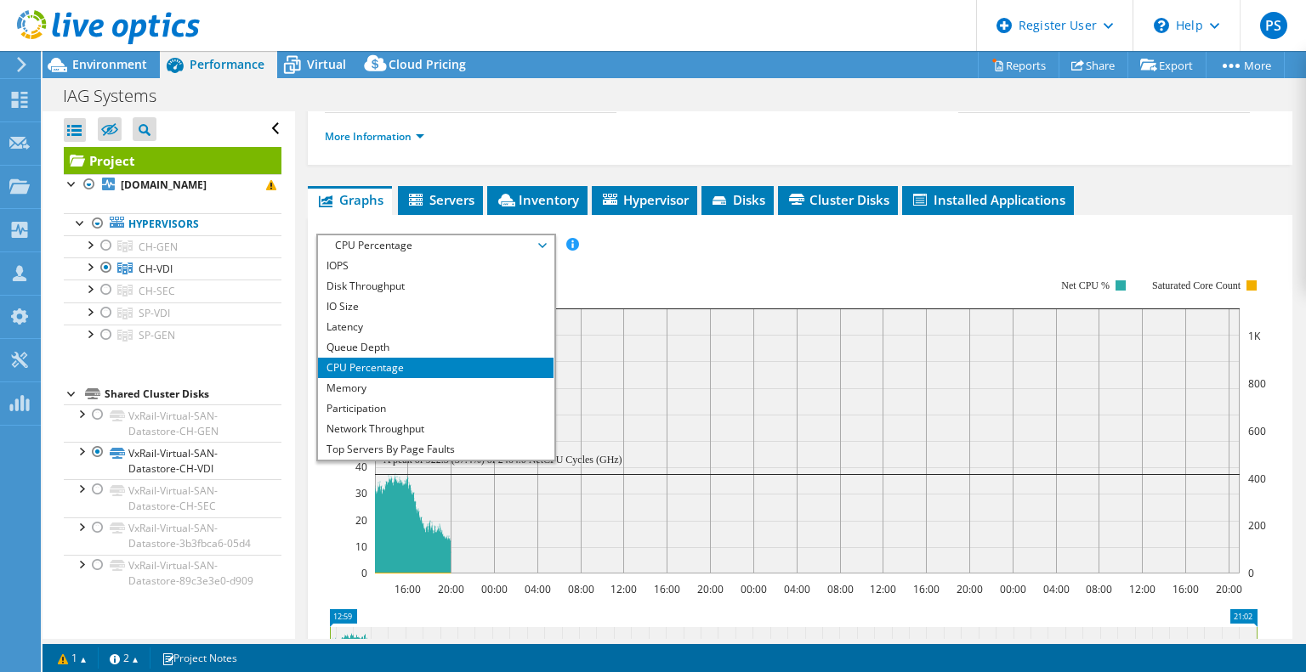
click at [417, 368] on li "CPU Percentage" at bounding box center [435, 368] width 235 height 20
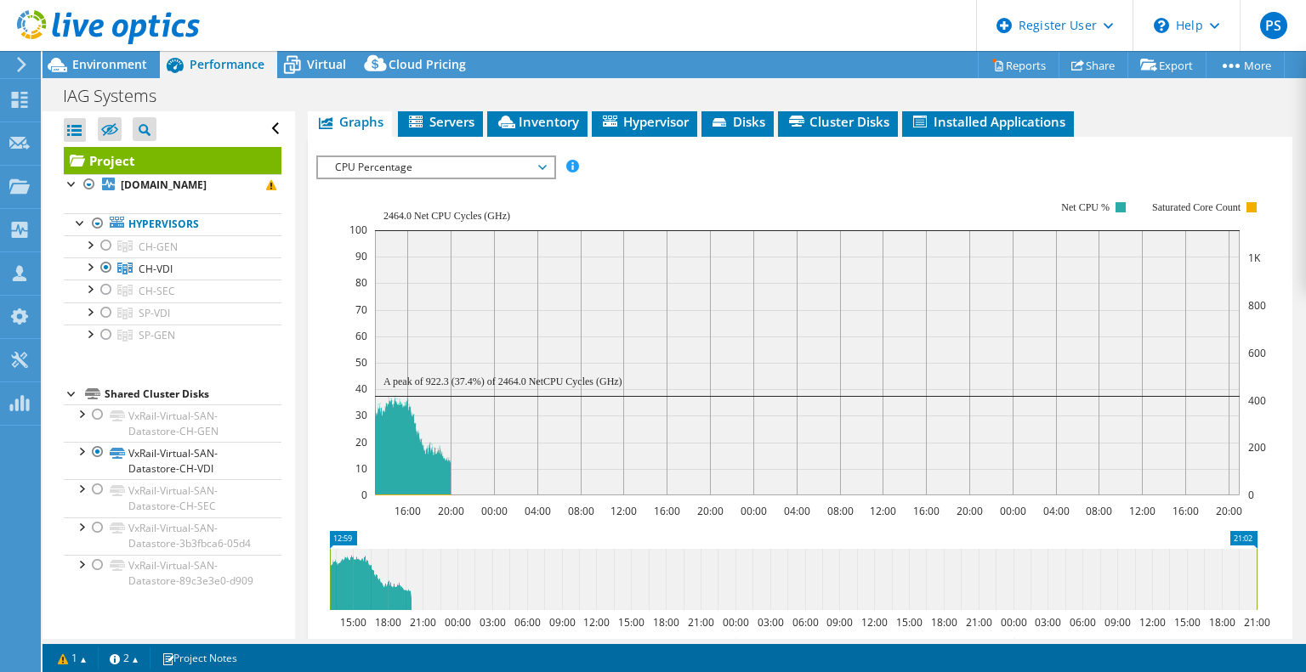
scroll to position [255, 0]
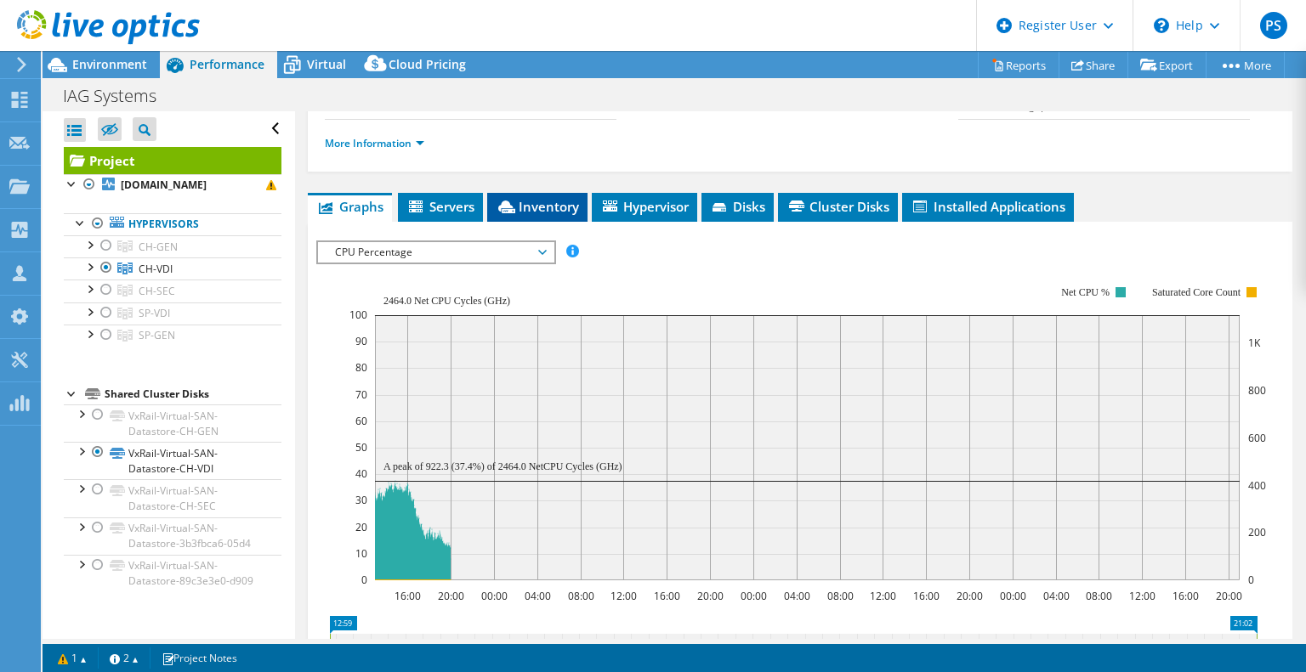
click at [548, 210] on span "Inventory" at bounding box center [537, 206] width 83 height 17
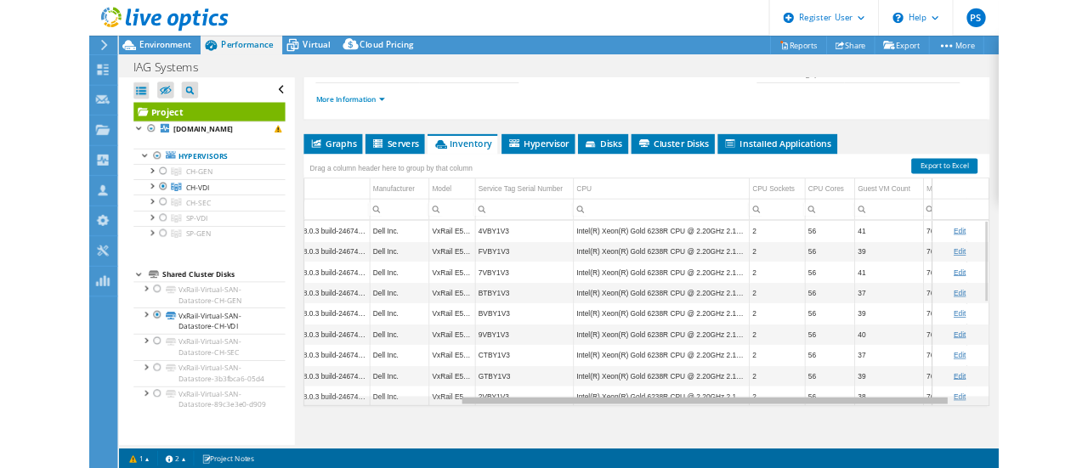
scroll to position [0, 372]
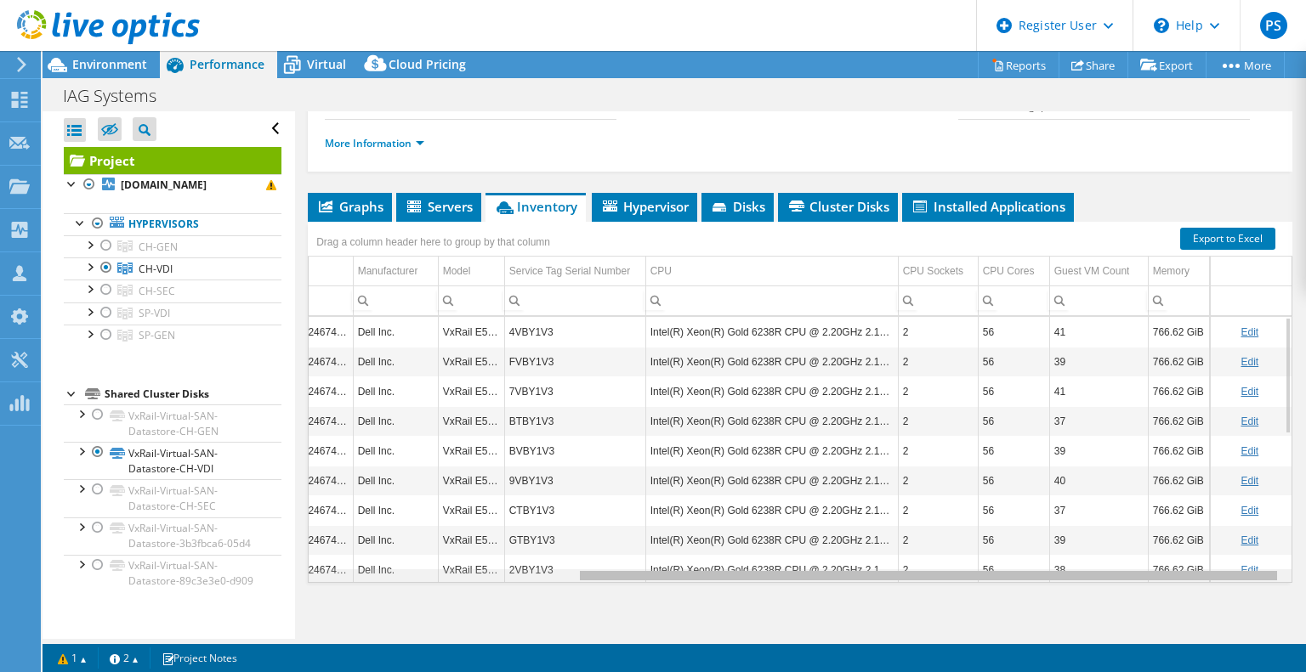
drag, startPoint x: 969, startPoint y: 570, endPoint x: 1279, endPoint y: 573, distance: 309.5
click at [1279, 573] on body "PS Dell User Patrick Schill Patrick.Schill@Dell.com Dell My Profile Log Out \n …" at bounding box center [653, 336] width 1306 height 672
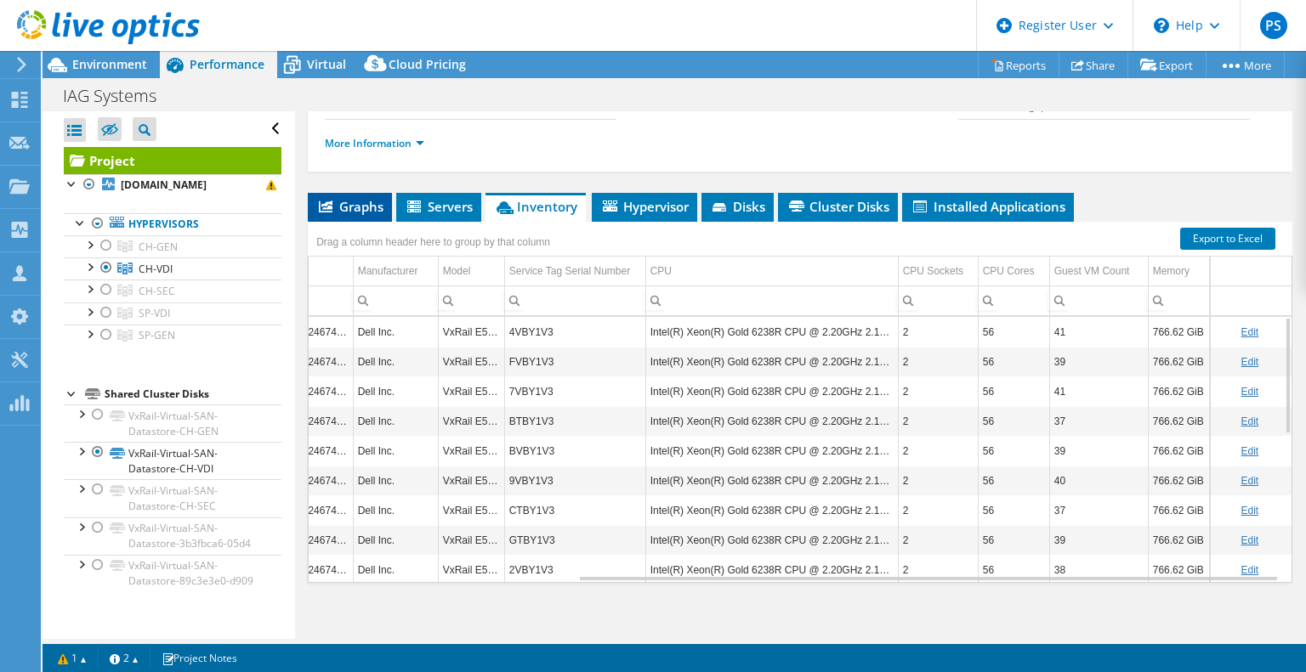
click at [341, 200] on span "Graphs" at bounding box center [349, 206] width 67 height 17
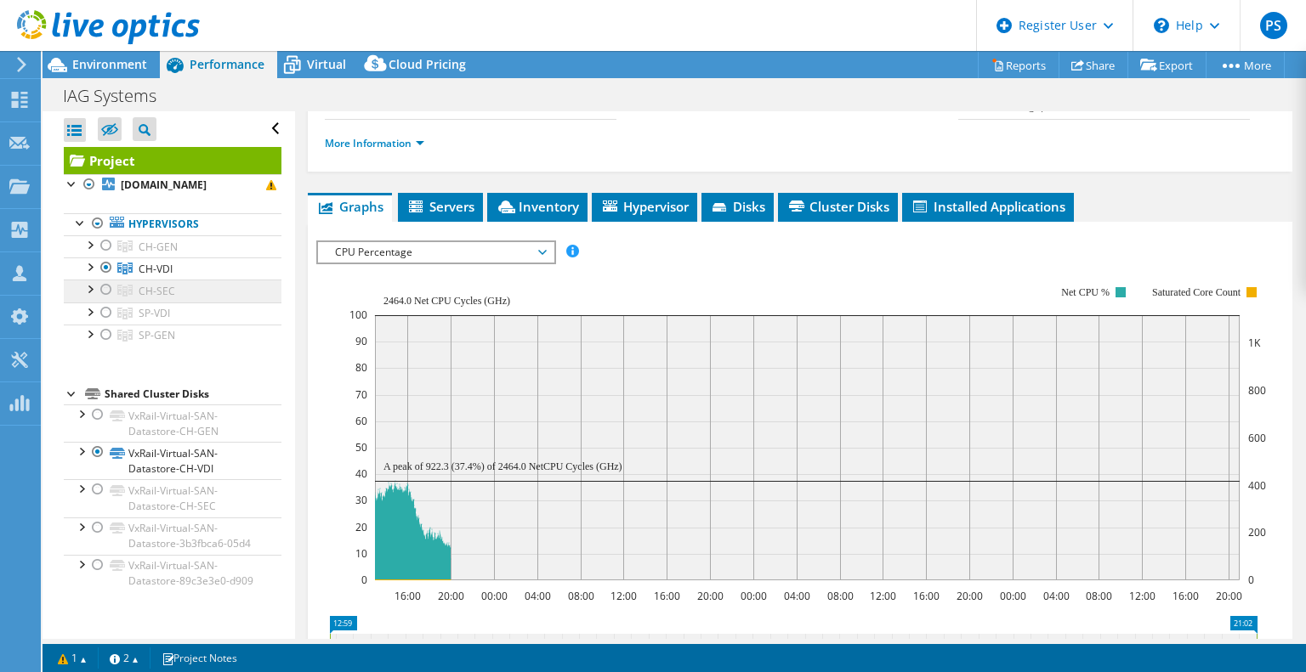
click at [147, 298] on link "CH-SEC" at bounding box center [173, 291] width 218 height 22
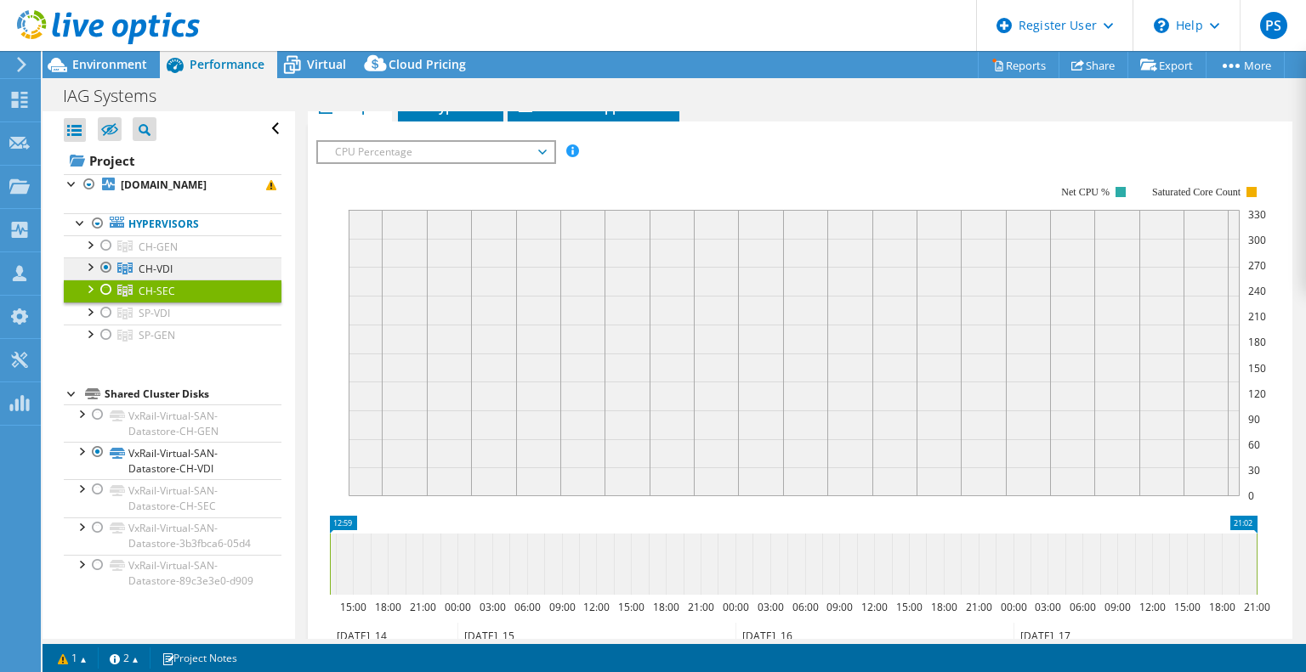
click at [154, 276] on span "CH-VDI" at bounding box center [156, 269] width 34 height 14
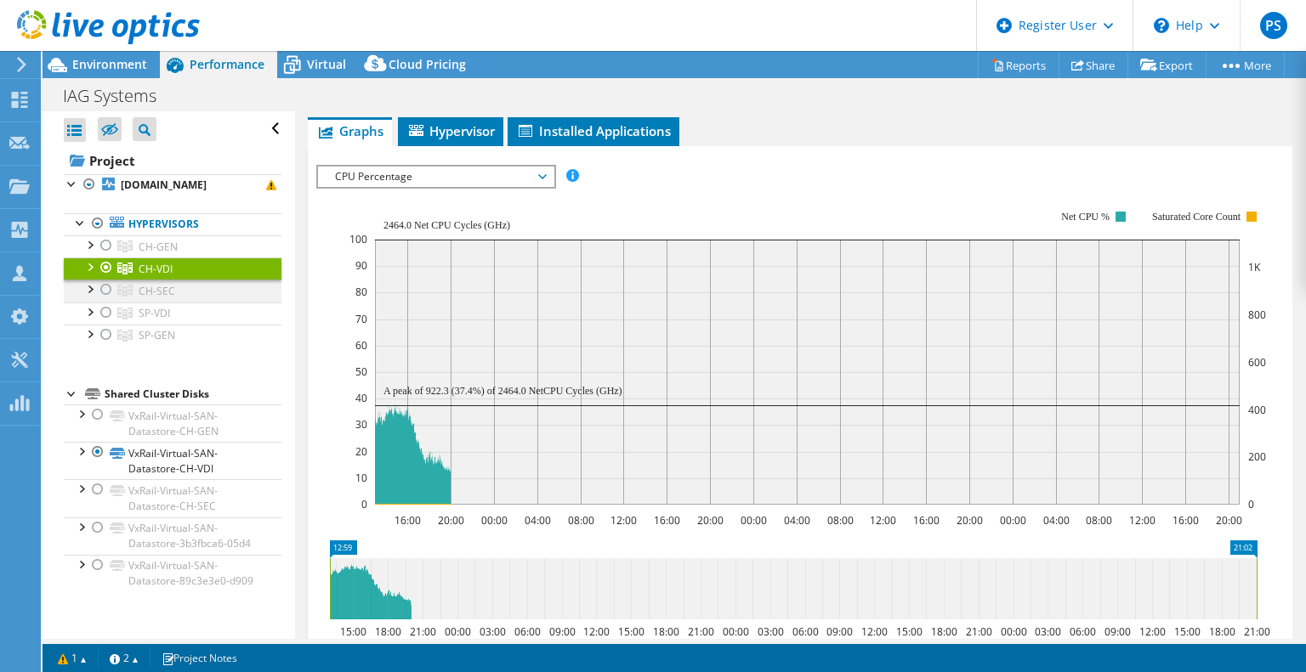
click at [105, 299] on div at bounding box center [106, 290] width 17 height 20
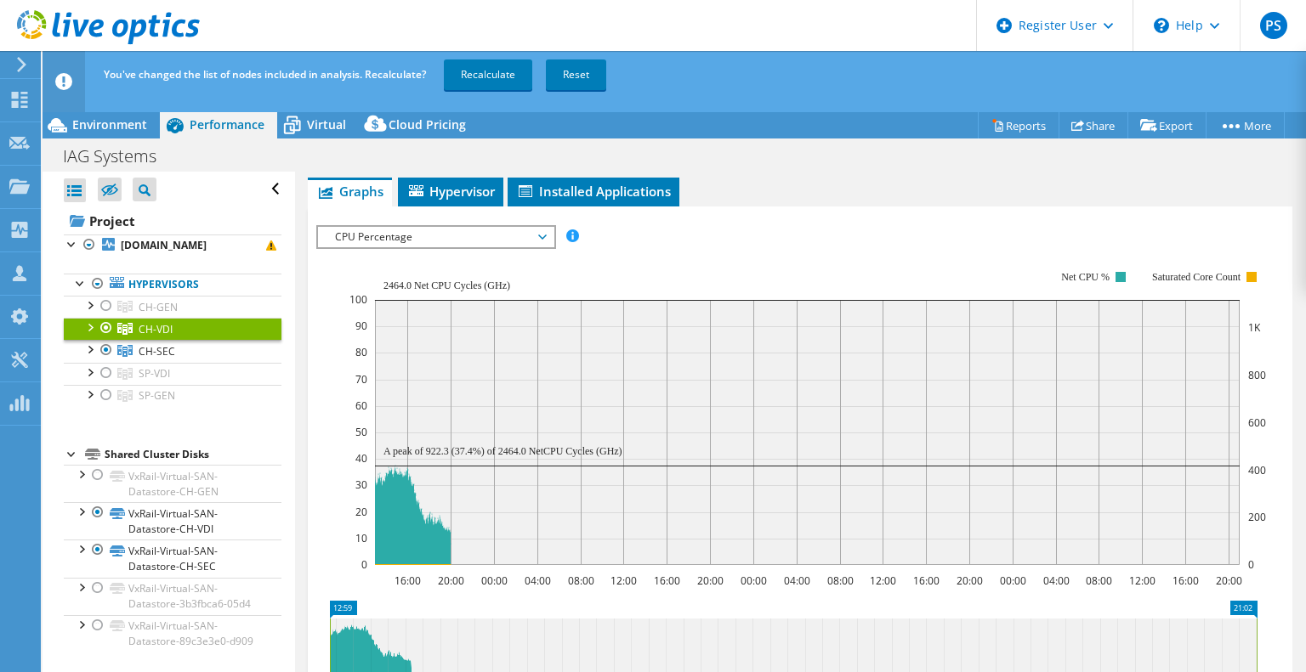
click at [110, 338] on div at bounding box center [106, 328] width 17 height 20
click at [506, 82] on link "Recalculate" at bounding box center [488, 75] width 88 height 31
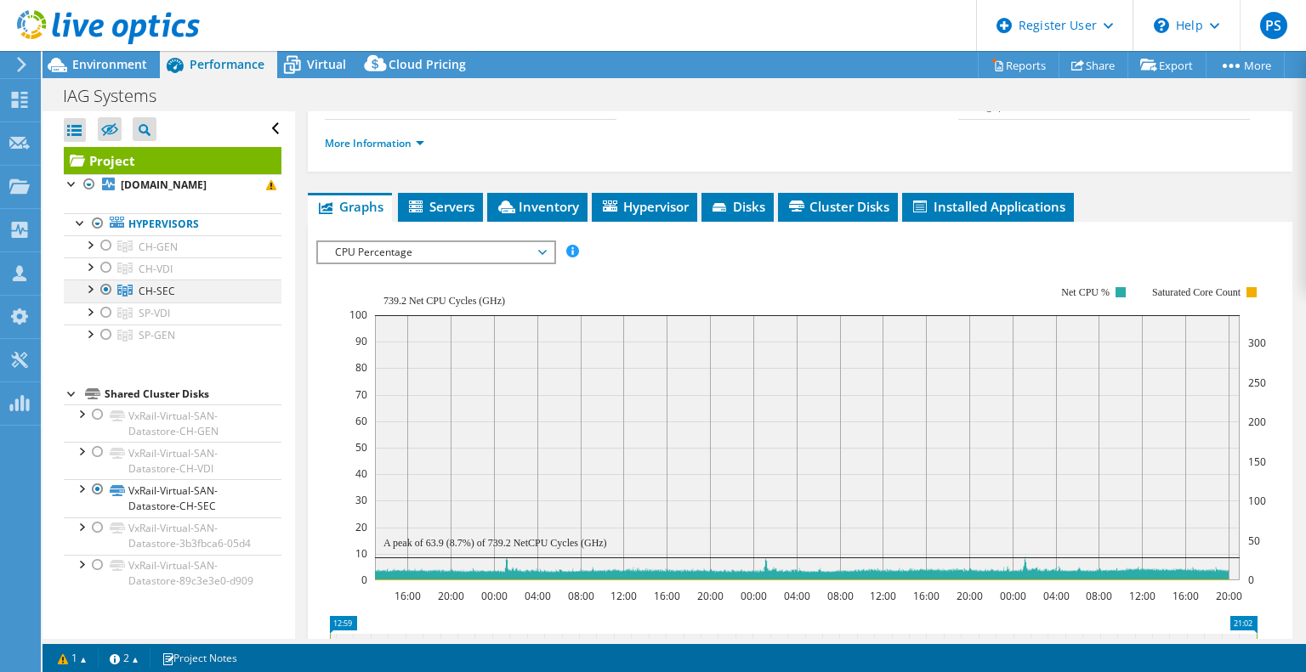
click at [105, 300] on div at bounding box center [106, 290] width 17 height 20
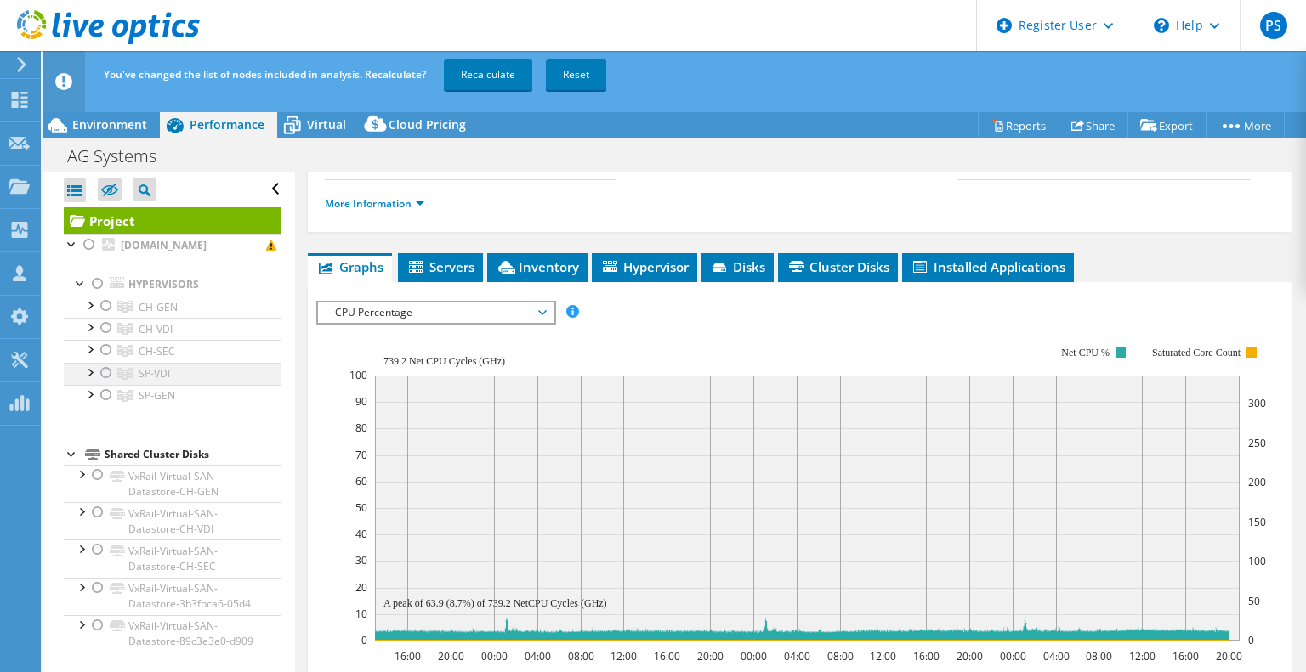
click at [104, 382] on div at bounding box center [106, 373] width 17 height 20
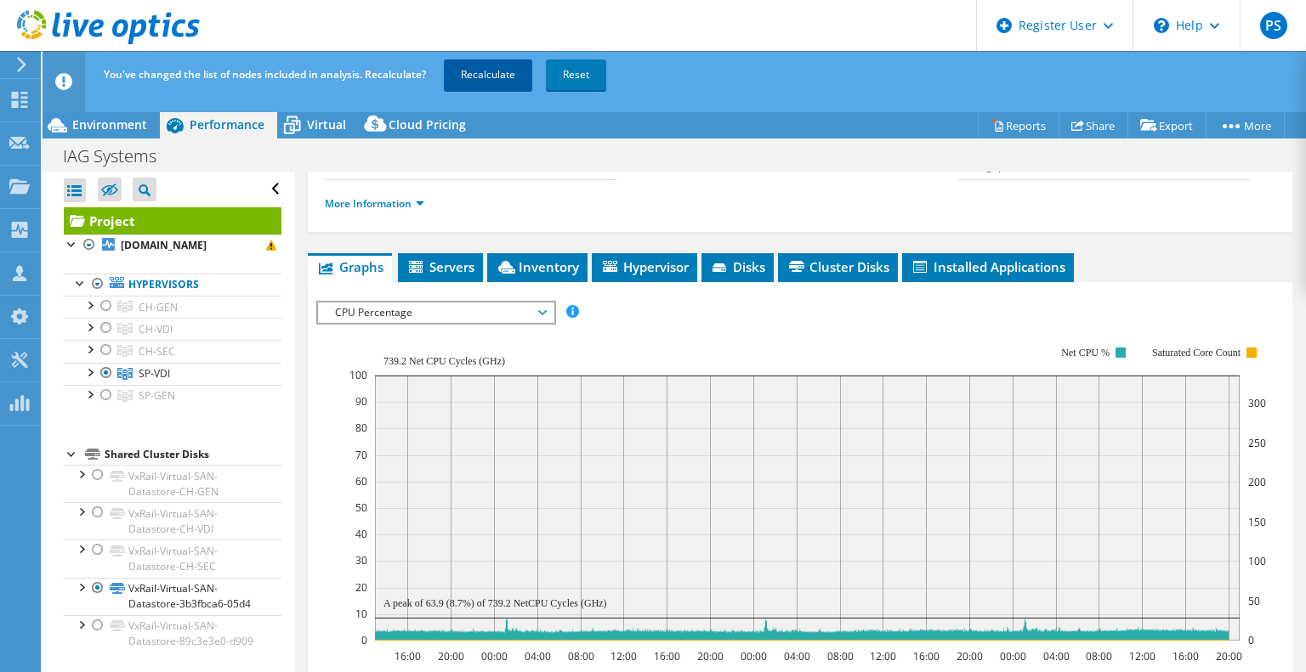
click at [475, 72] on link "Recalculate" at bounding box center [488, 75] width 88 height 31
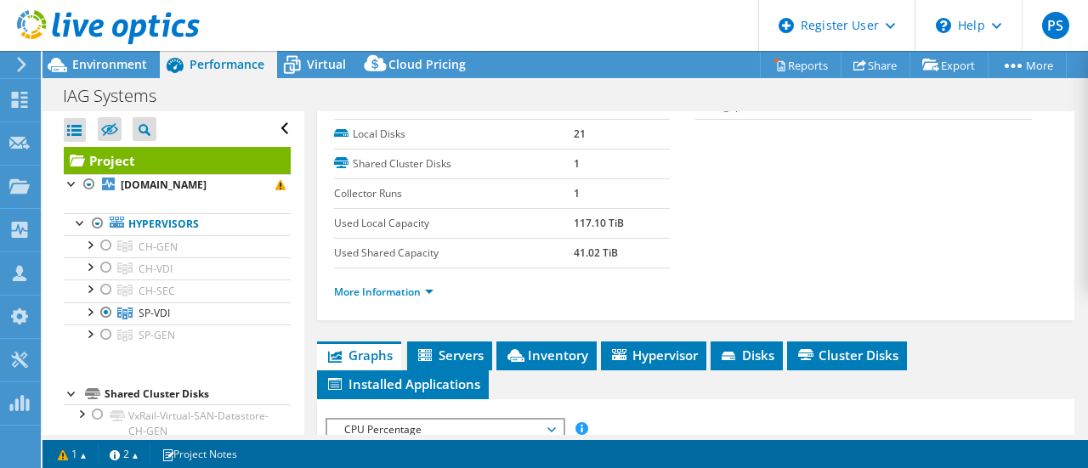
scroll to position [255, 0]
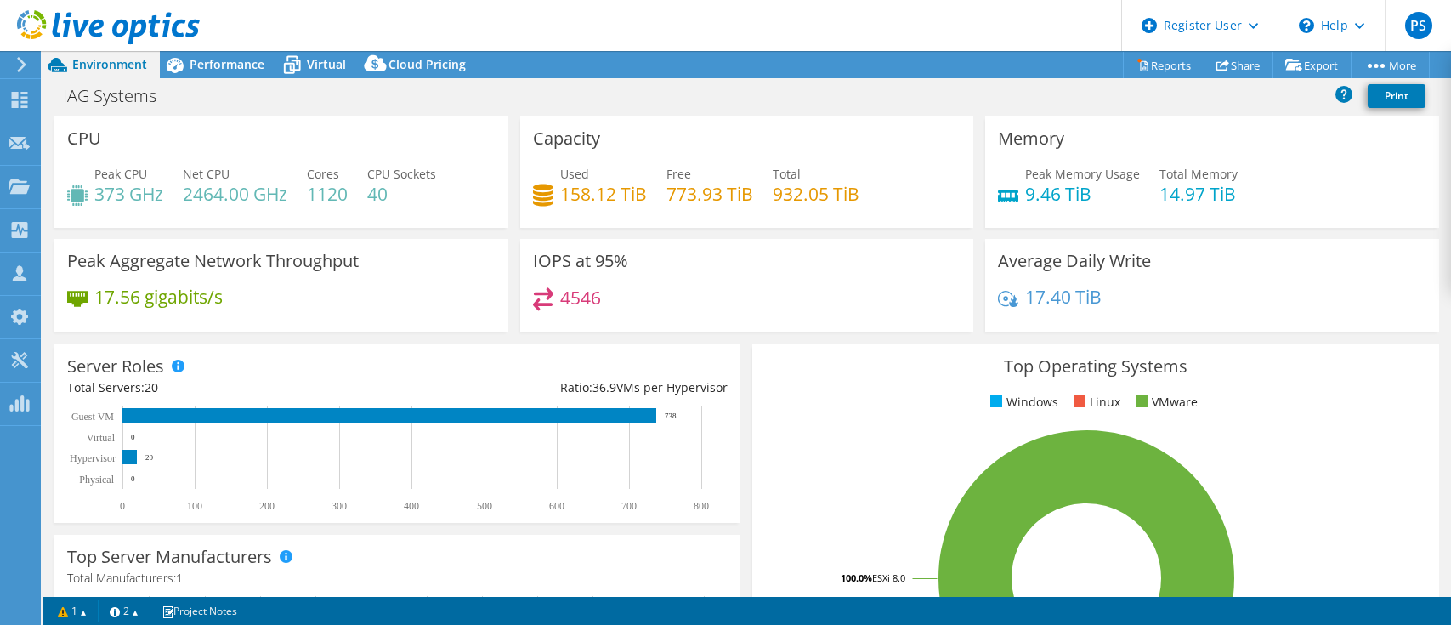
select select "USD"
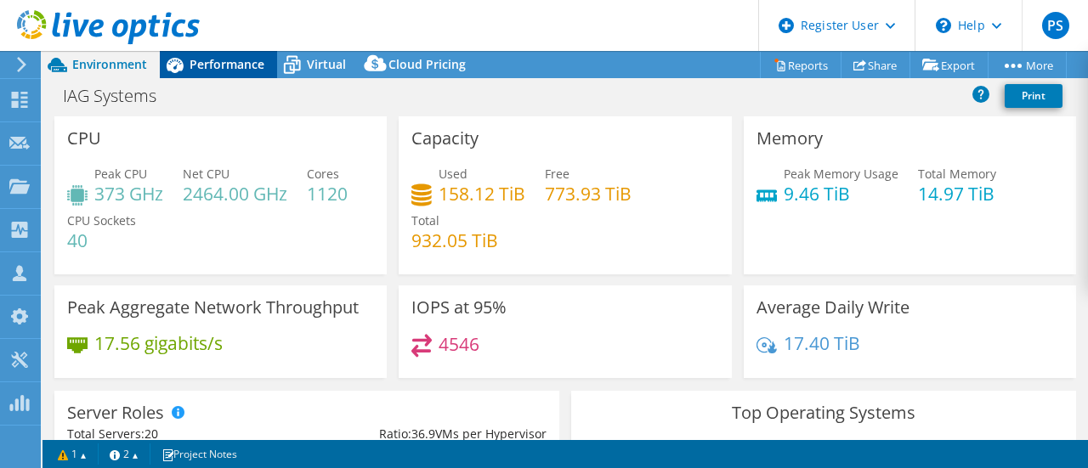
click at [230, 70] on span "Performance" at bounding box center [227, 64] width 75 height 16
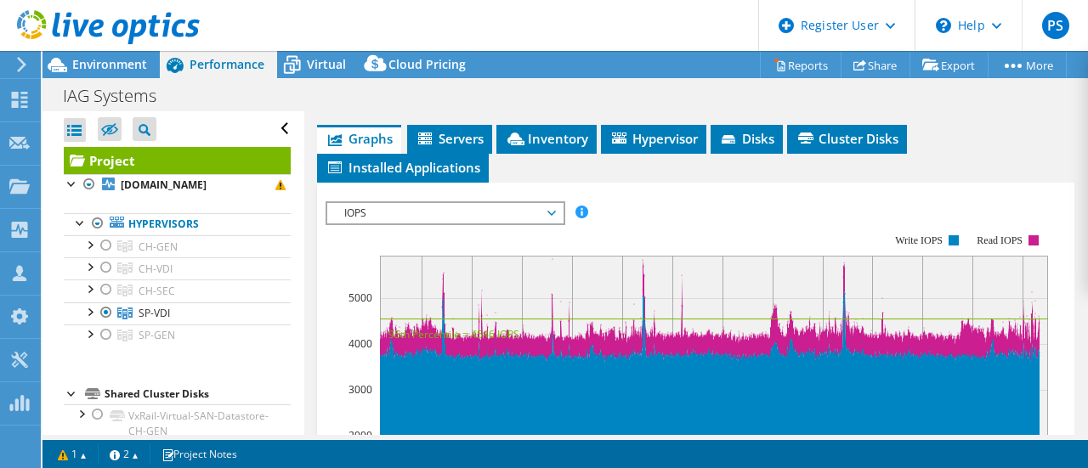
scroll to position [510, 0]
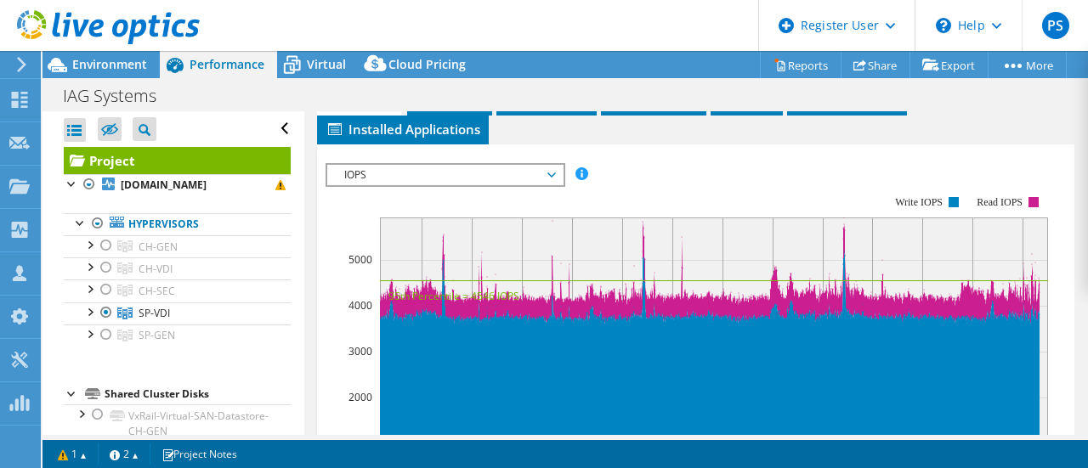
click at [556, 171] on span "IOPS" at bounding box center [444, 175] width 235 height 20
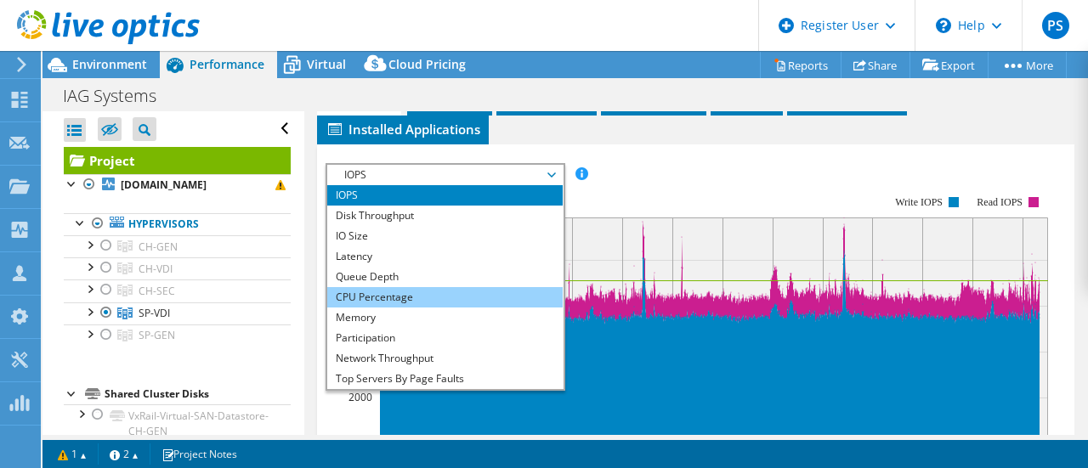
click at [496, 293] on li "CPU Percentage" at bounding box center [444, 297] width 235 height 20
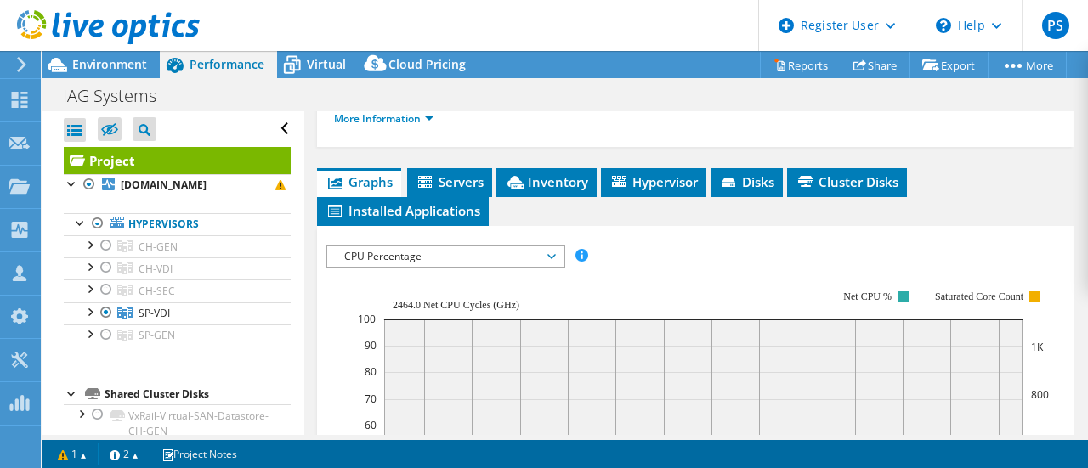
scroll to position [425, 0]
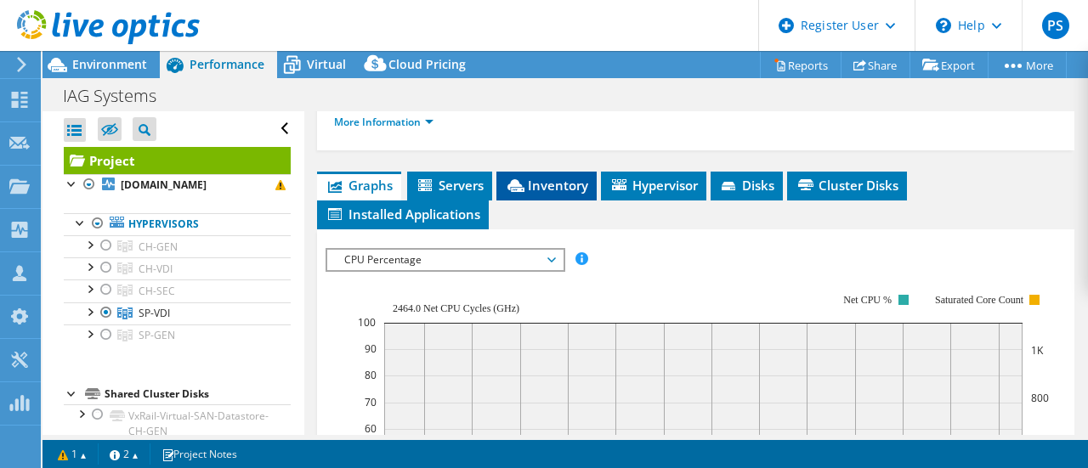
click at [529, 184] on span "Inventory" at bounding box center [546, 185] width 83 height 17
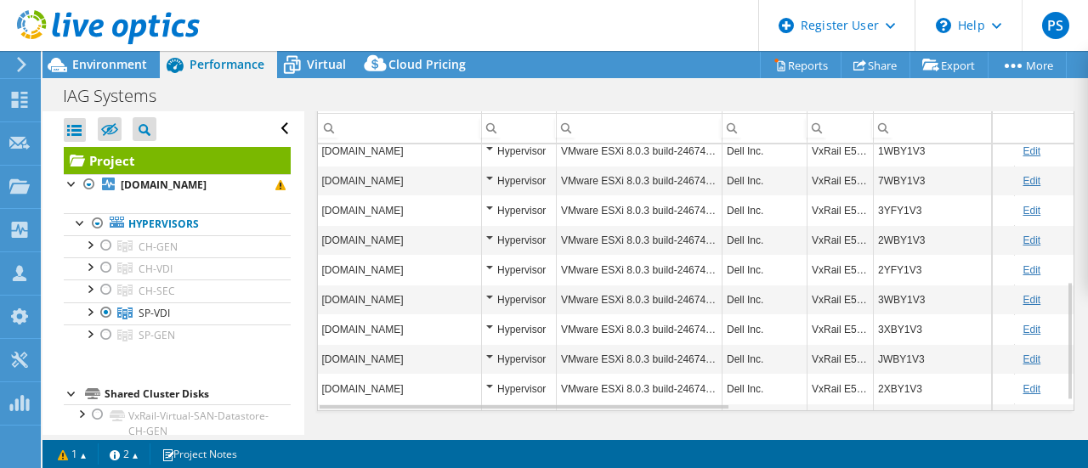
scroll to position [612, 0]
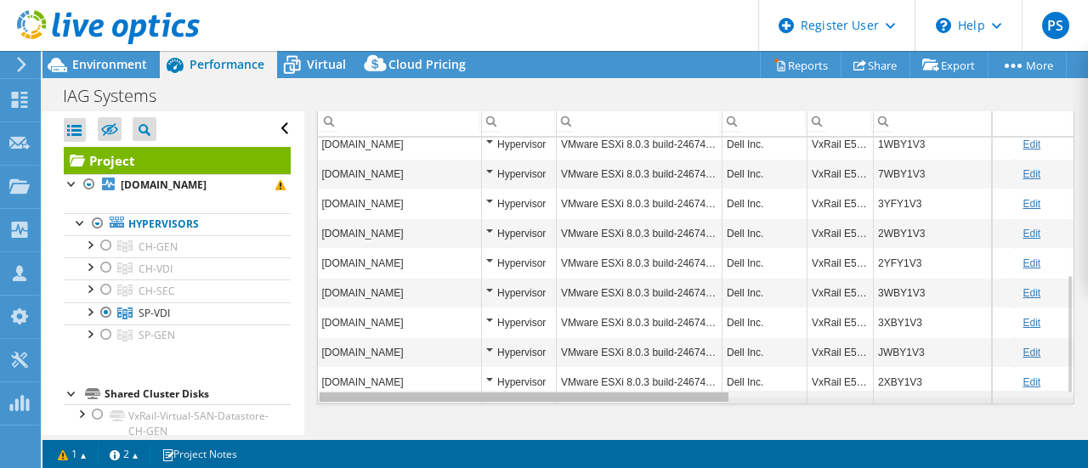
click at [684, 393] on div "Data grid" at bounding box center [524, 397] width 409 height 9
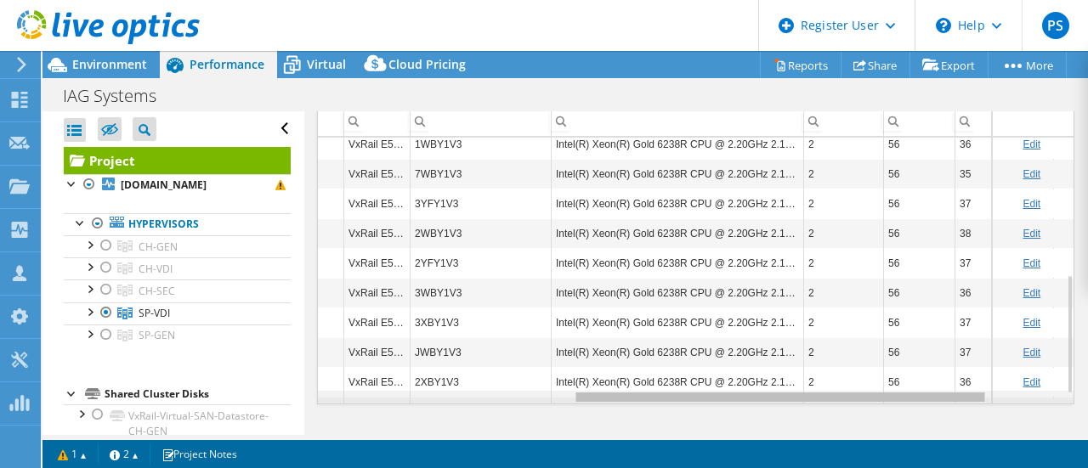
scroll to position [306, 471]
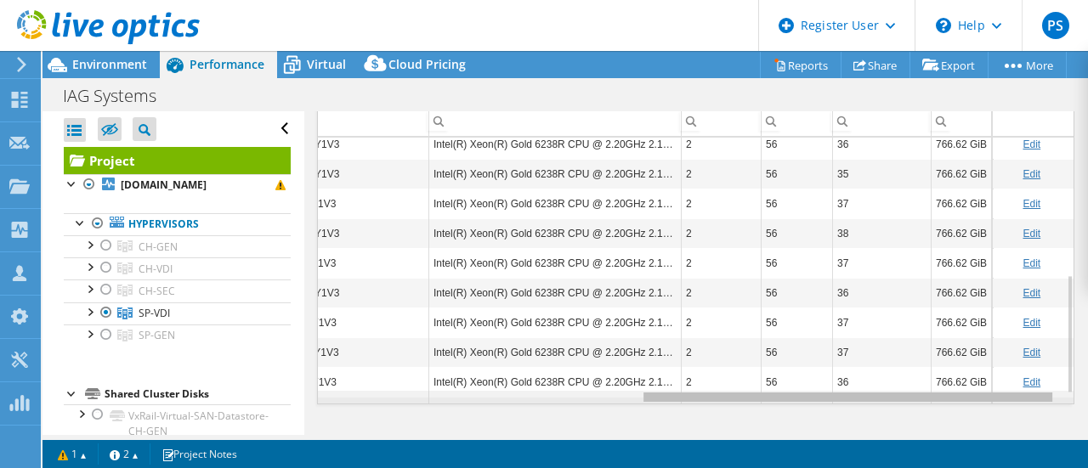
drag, startPoint x: 684, startPoint y: 391, endPoint x: 1015, endPoint y: 387, distance: 330.7
click at [1015, 387] on body "PS Dell User Patrick Schill Patrick.Schill@Dell.com Dell My Profile Log Out \n …" at bounding box center [544, 234] width 1088 height 468
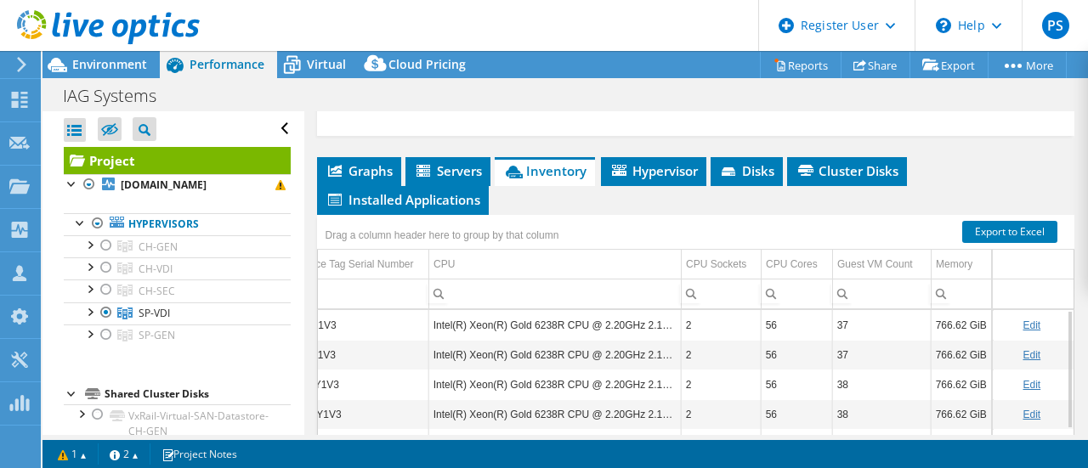
scroll to position [272, 0]
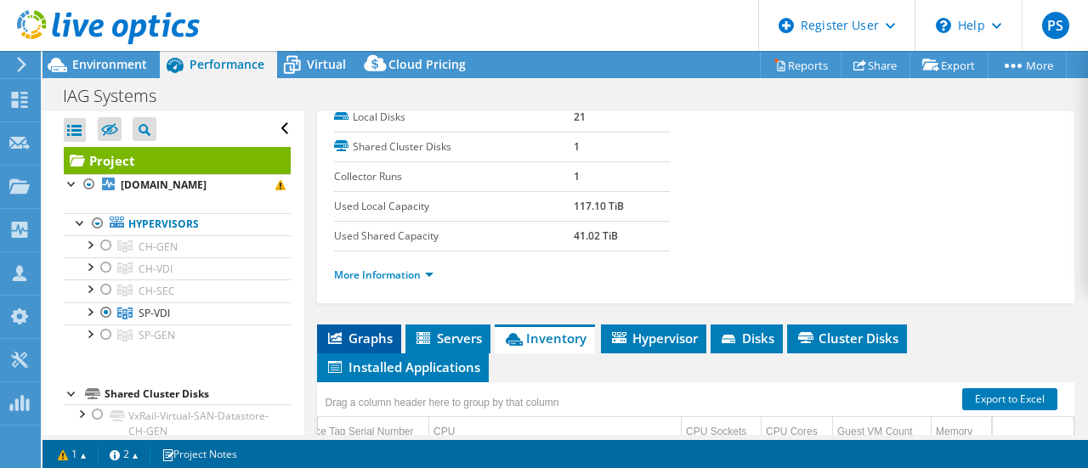
click at [354, 332] on span "Graphs" at bounding box center [359, 338] width 67 height 17
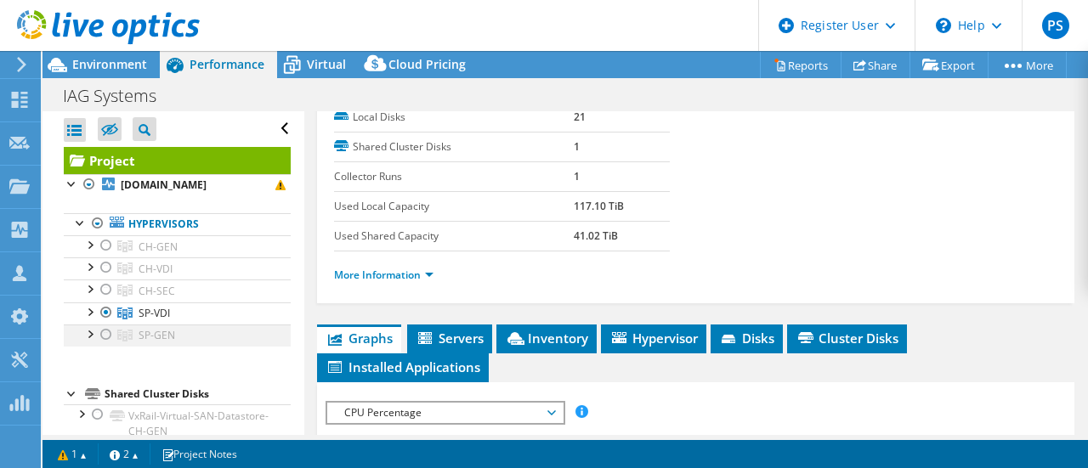
click at [102, 345] on div at bounding box center [106, 335] width 17 height 20
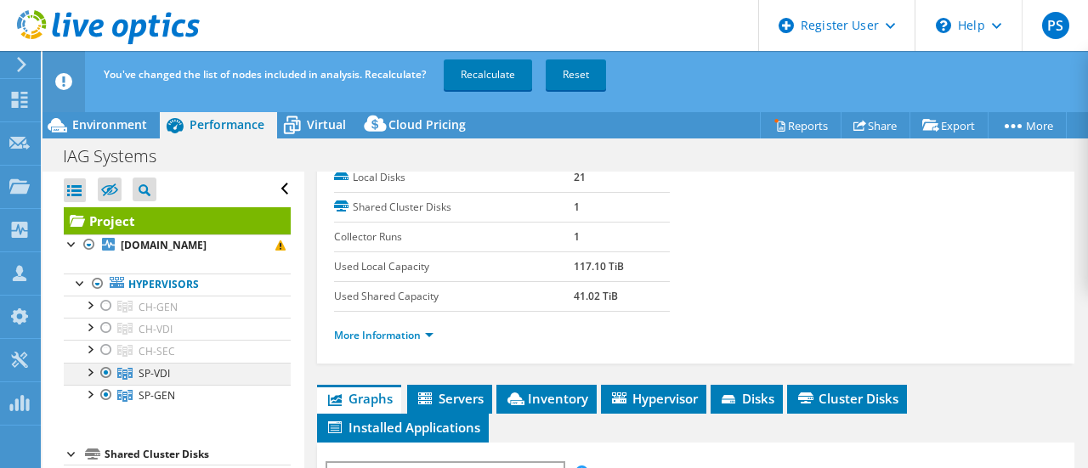
click at [107, 383] on div at bounding box center [106, 373] width 17 height 20
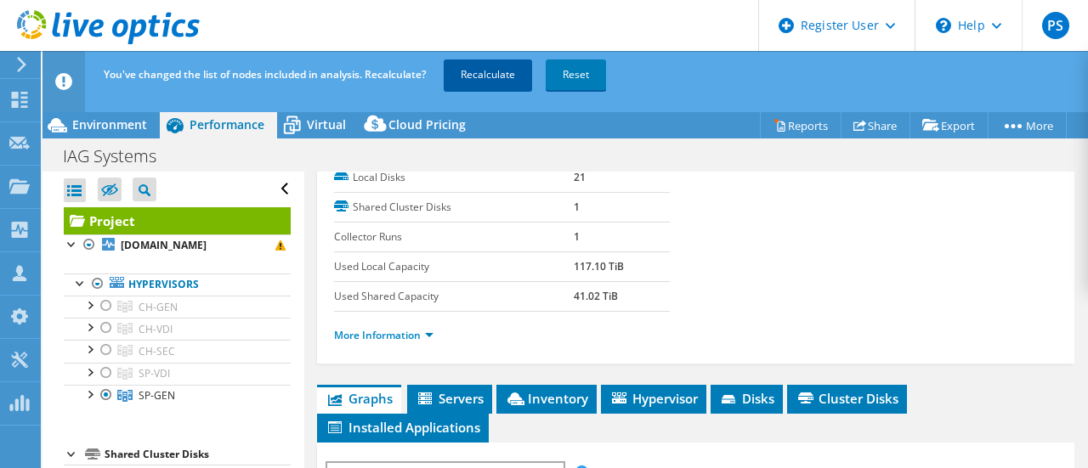
click at [506, 65] on link "Recalculate" at bounding box center [488, 75] width 88 height 31
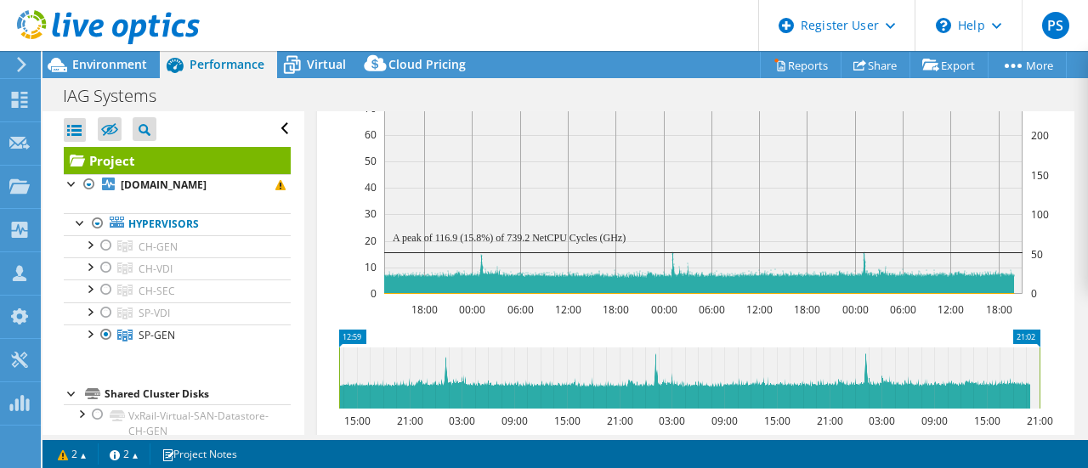
scroll to position [697, 0]
